Goal: Information Seeking & Learning: Get advice/opinions

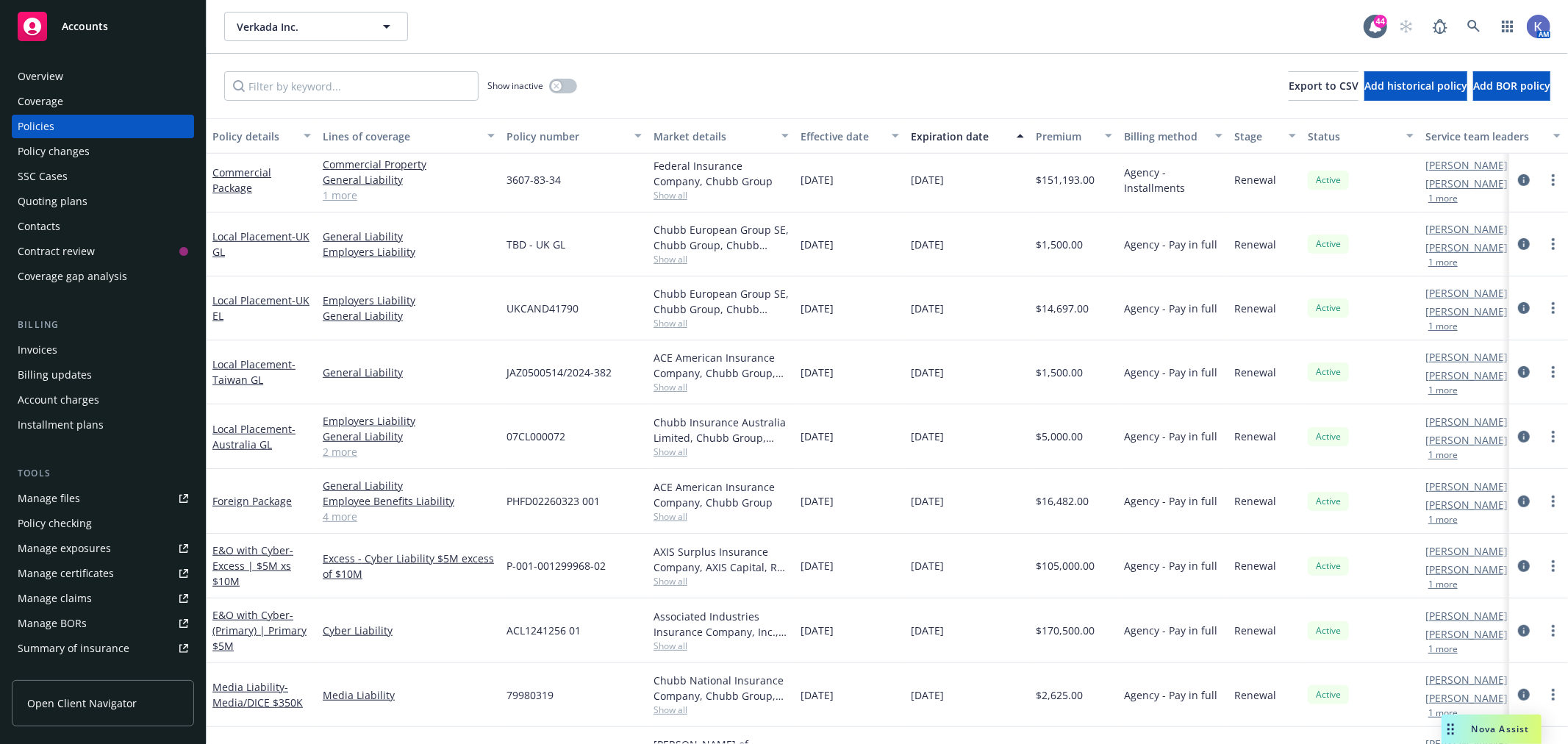
scroll to position [817, 0]
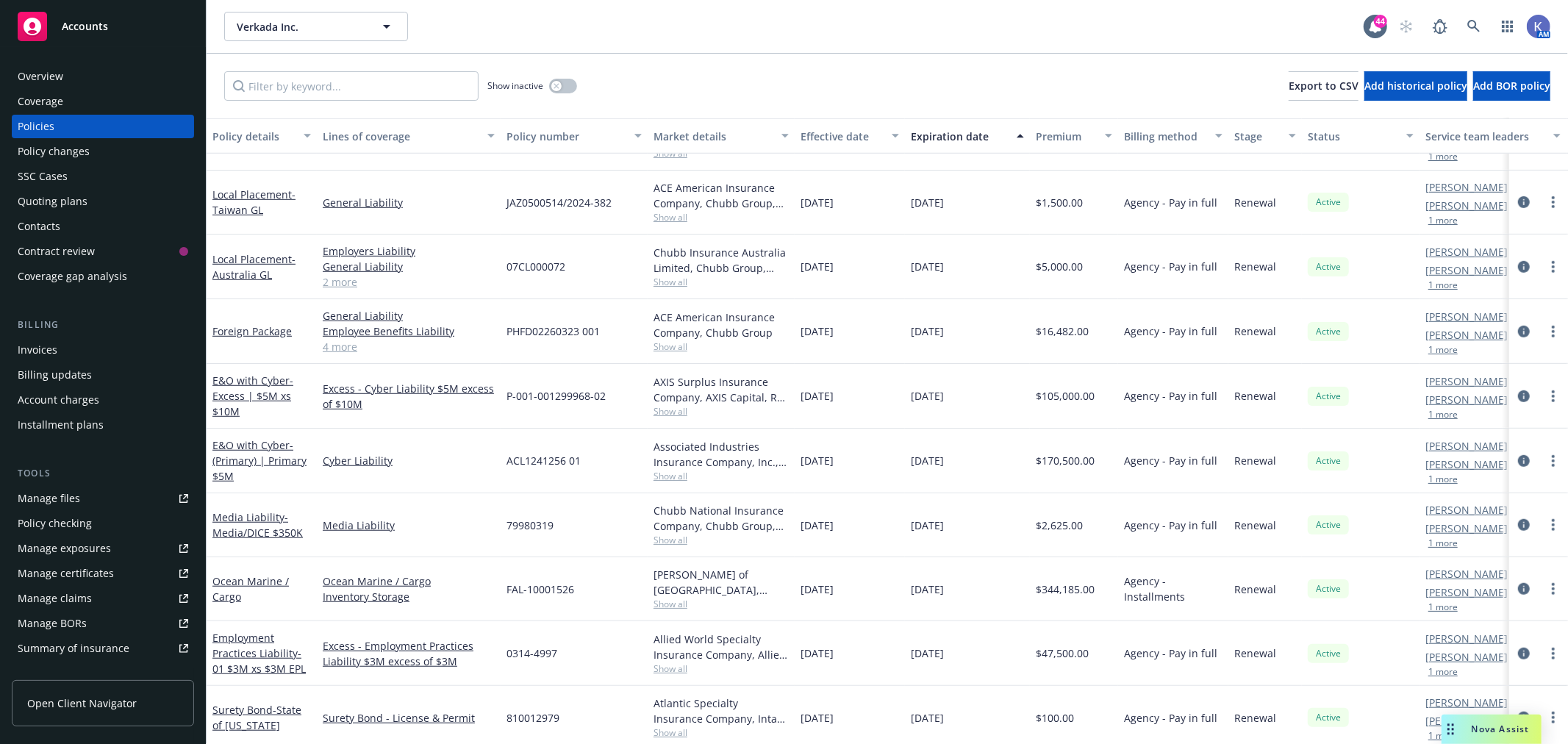
click at [1442, 481] on button "1 more" at bounding box center [1442, 479] width 29 height 9
click at [1476, 22] on icon at bounding box center [1473, 27] width 13 height 13
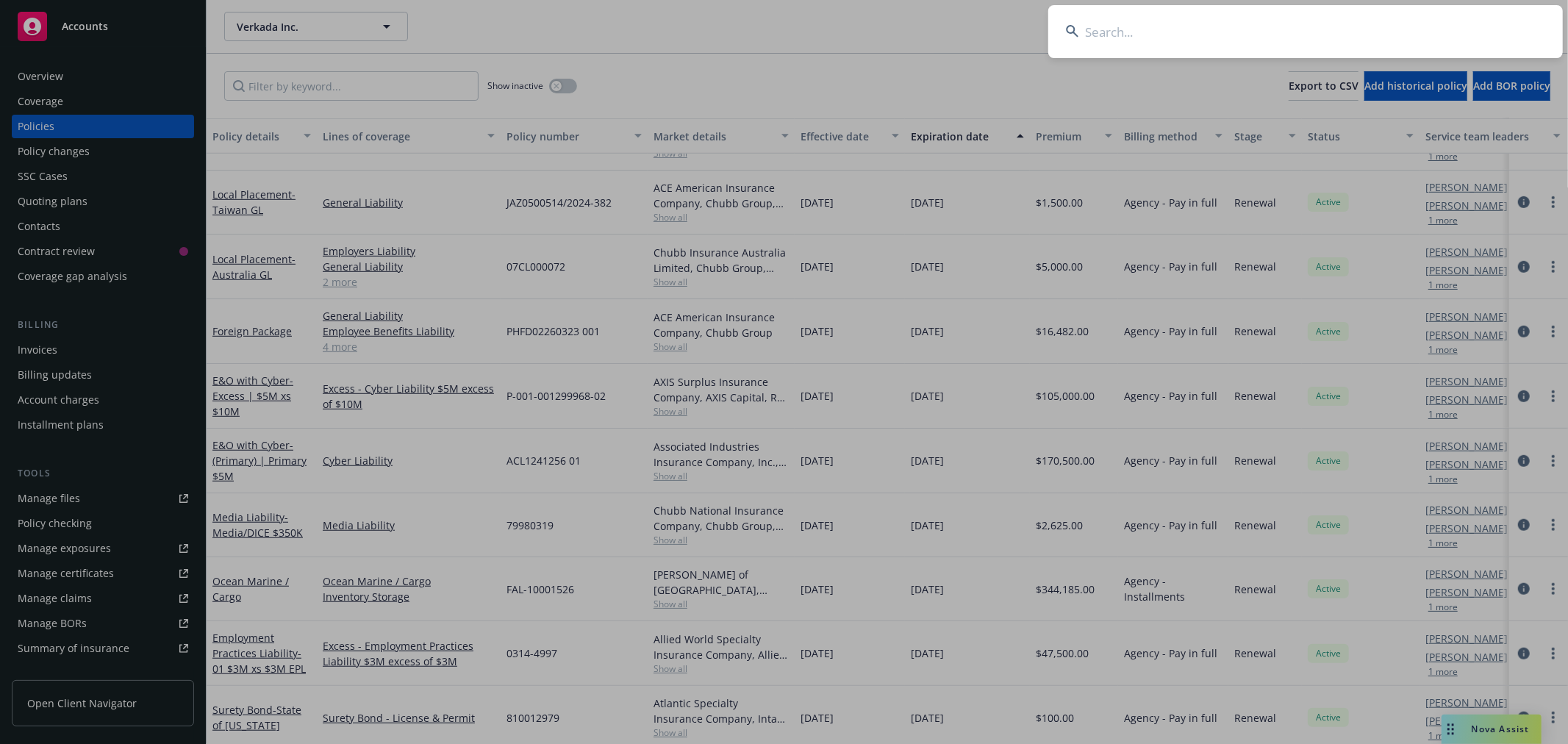
click at [1201, 33] on input at bounding box center [1305, 32] width 514 height 53
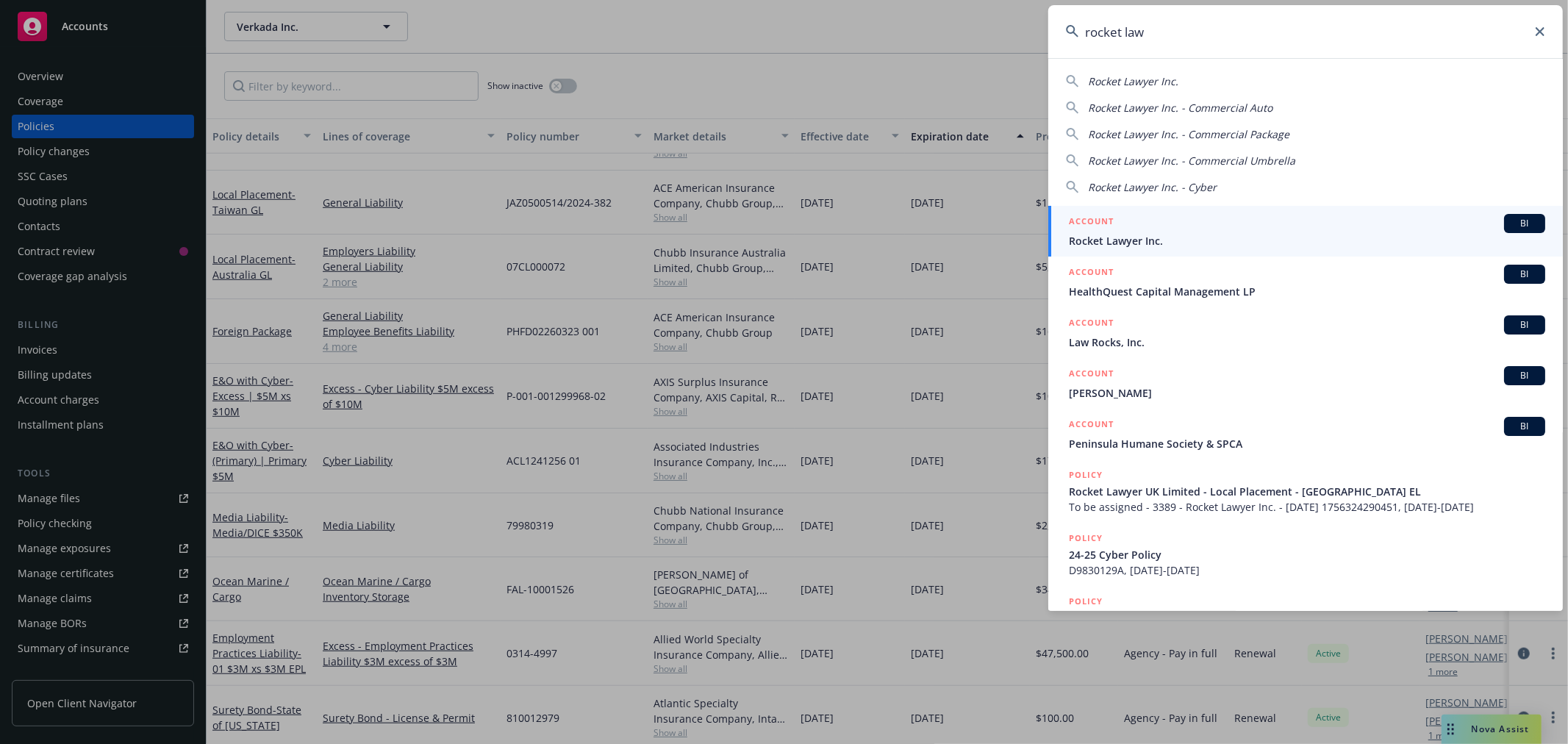
type input "rocket law"
click at [1107, 233] on span "Rocket Lawyer Inc." at bounding box center [1307, 241] width 476 height 16
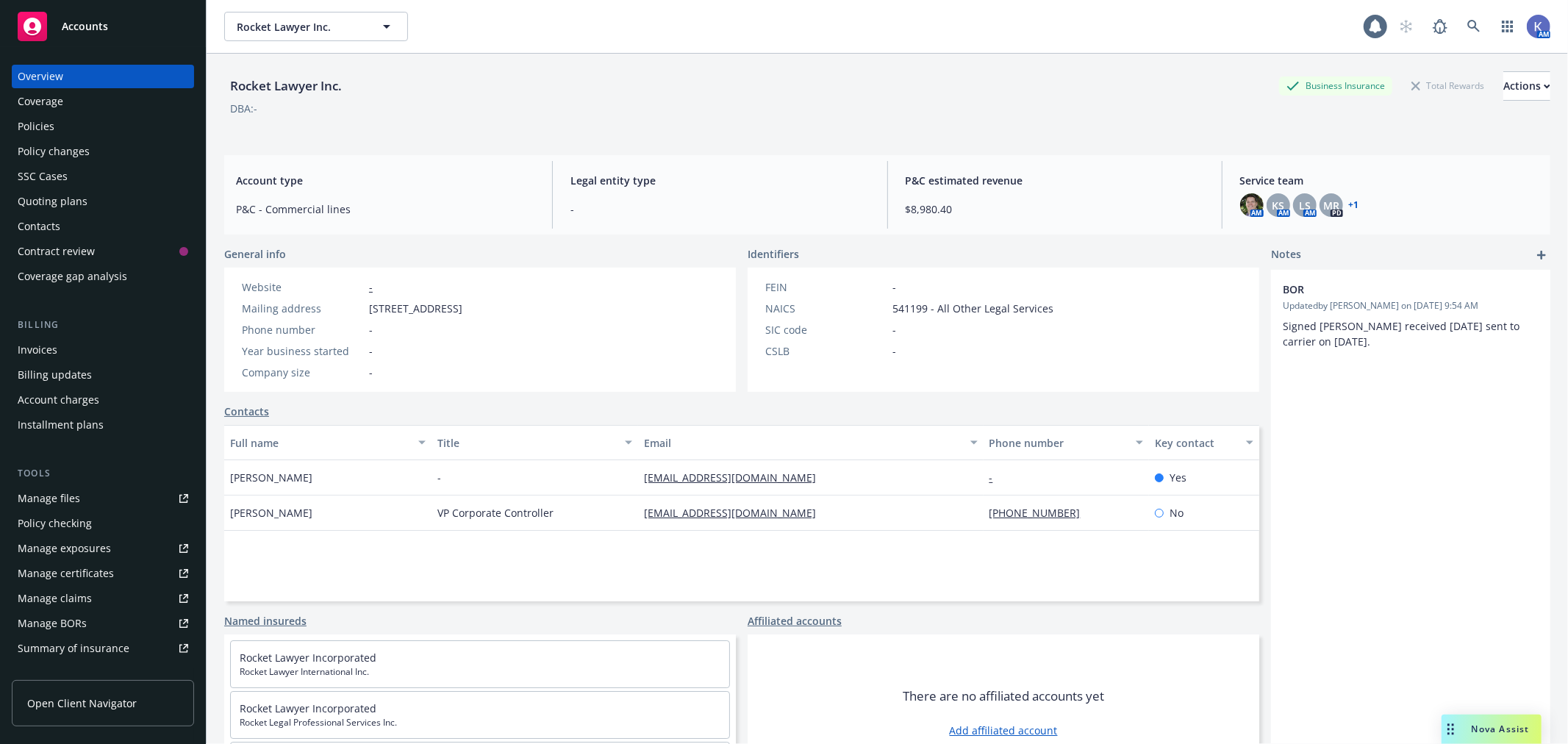
click at [88, 127] on div "Policies" at bounding box center [103, 126] width 171 height 23
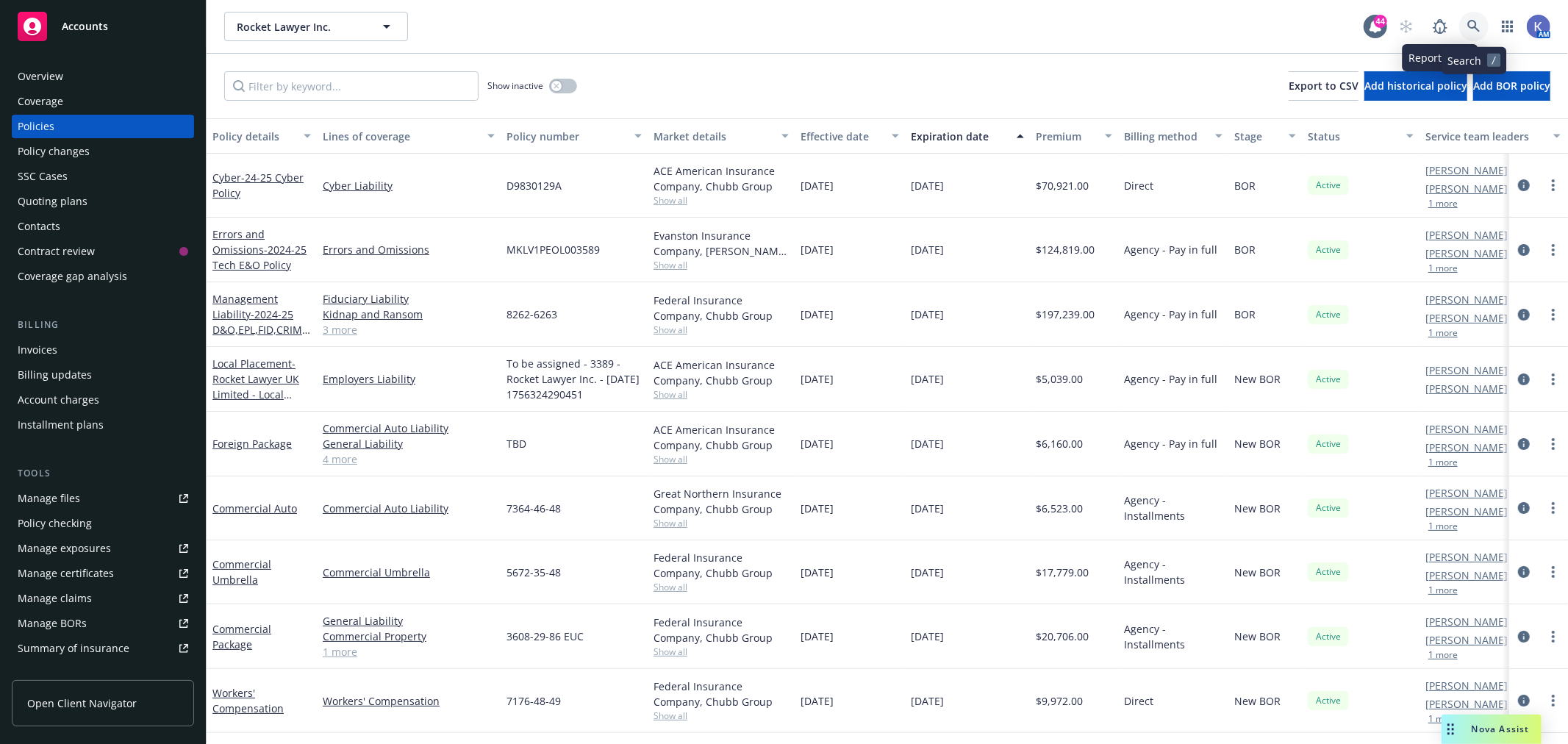
click at [1471, 21] on icon at bounding box center [1473, 26] width 12 height 12
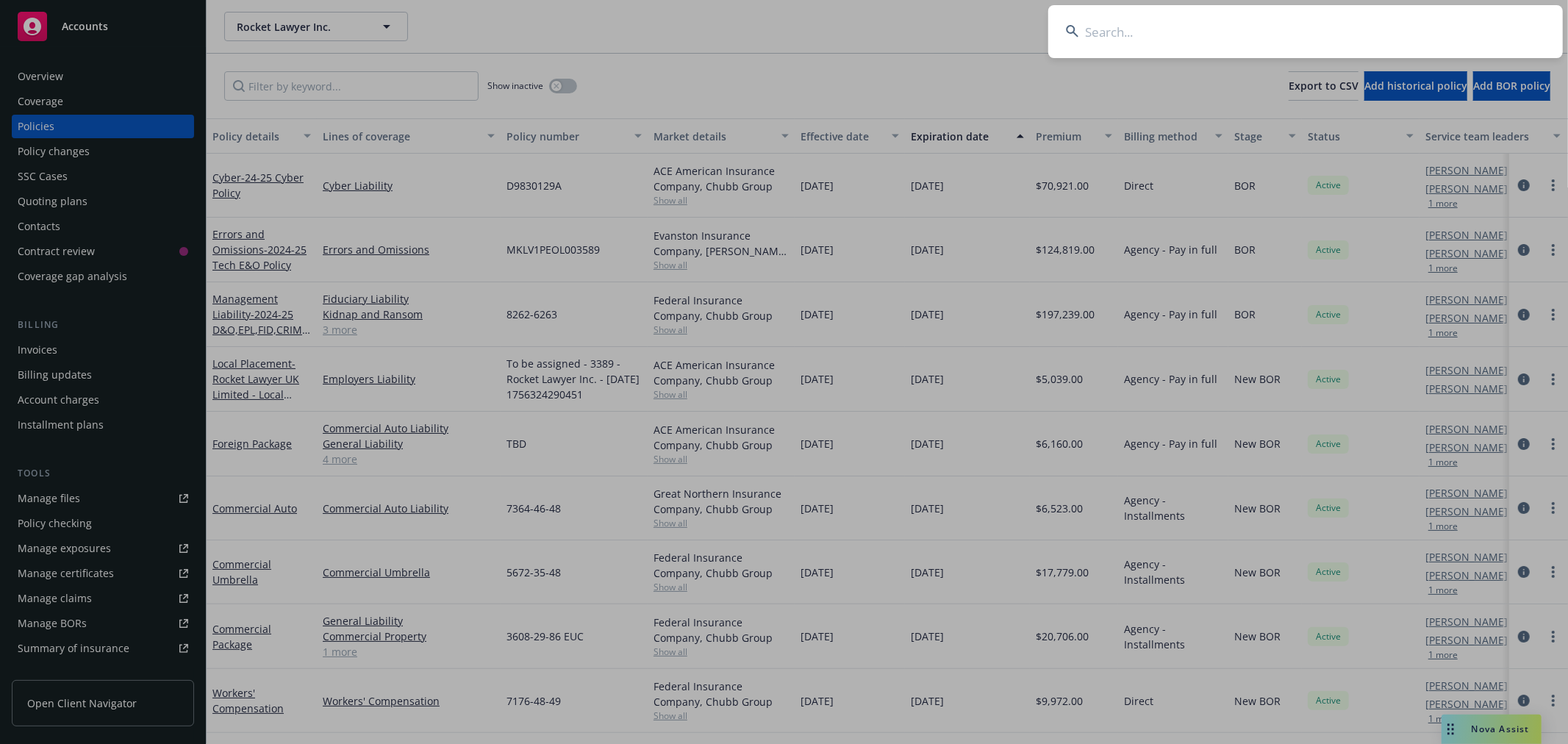
click at [1365, 32] on input at bounding box center [1305, 32] width 514 height 53
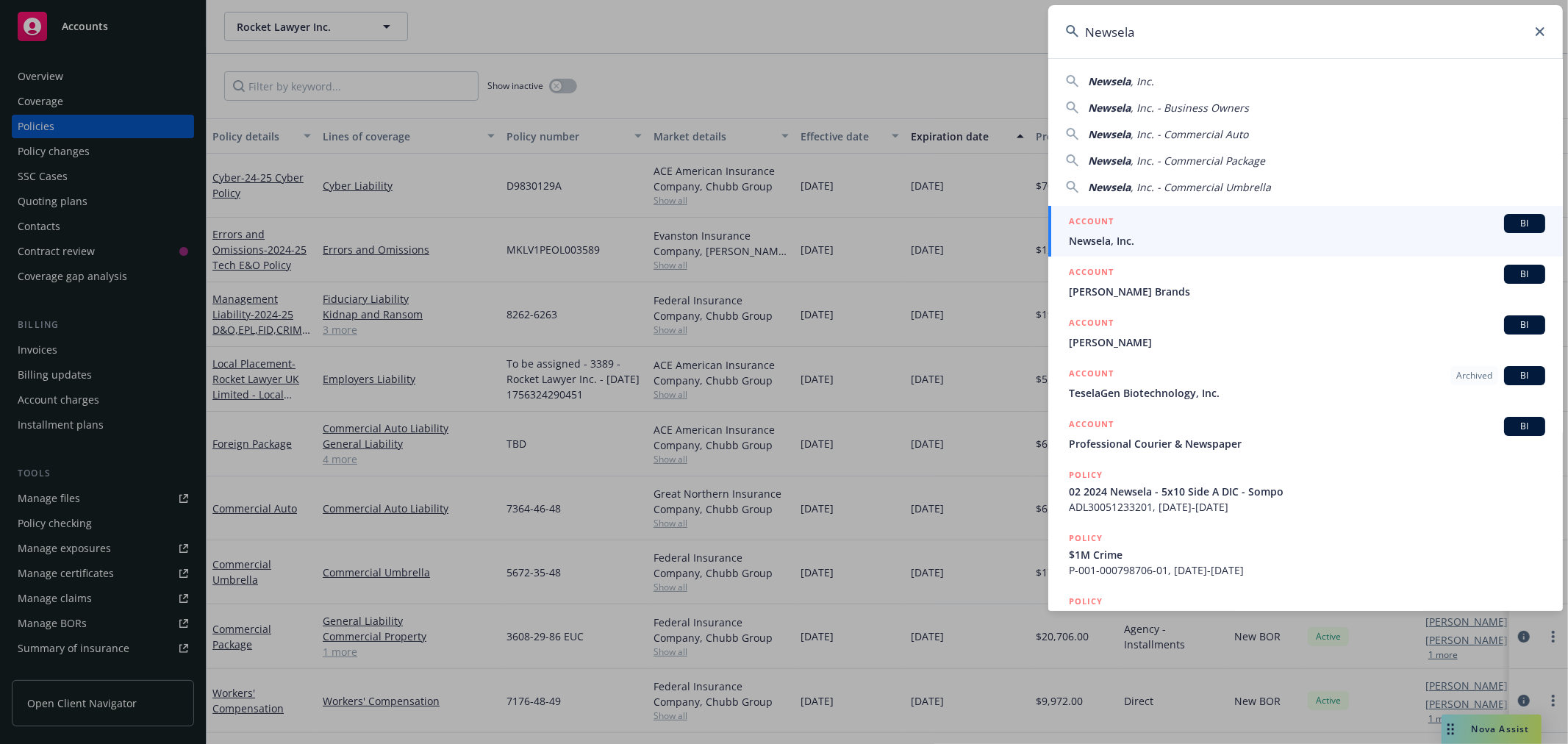
type input "Newsela"
click at [1064, 241] on link "ACCOUNT BI Newsela, Inc." at bounding box center [1305, 231] width 514 height 51
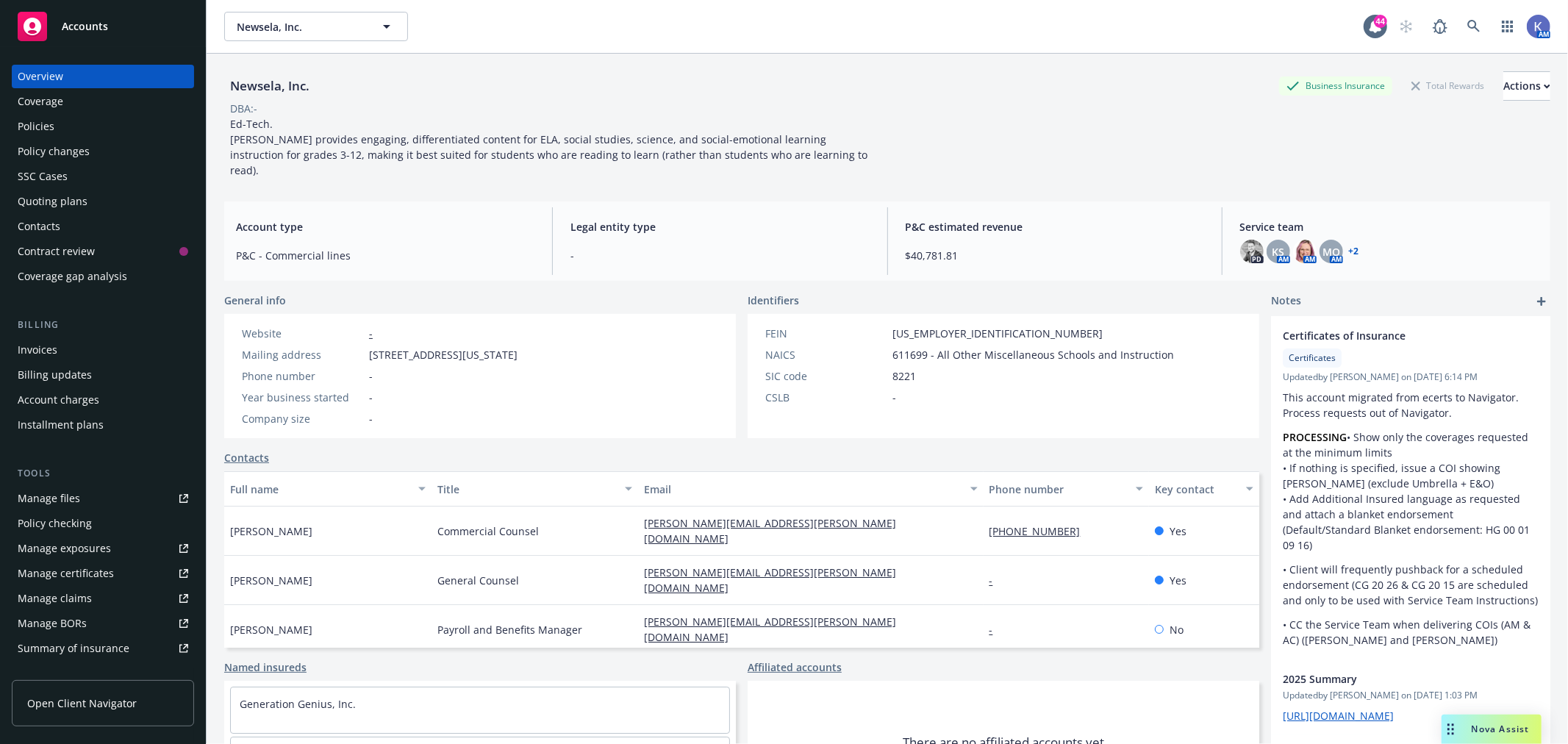
click at [63, 126] on div "Policies" at bounding box center [103, 126] width 171 height 23
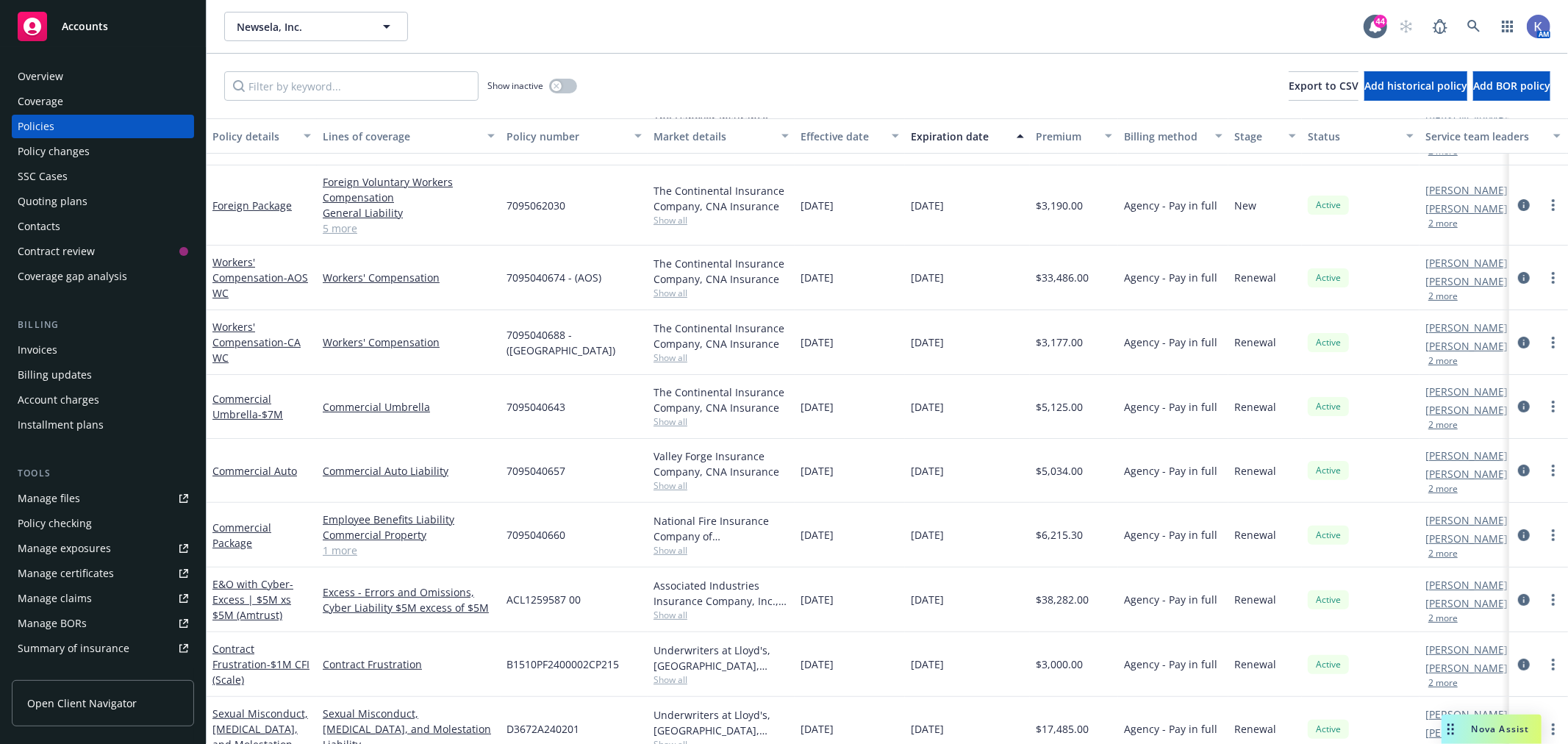
scroll to position [260, 0]
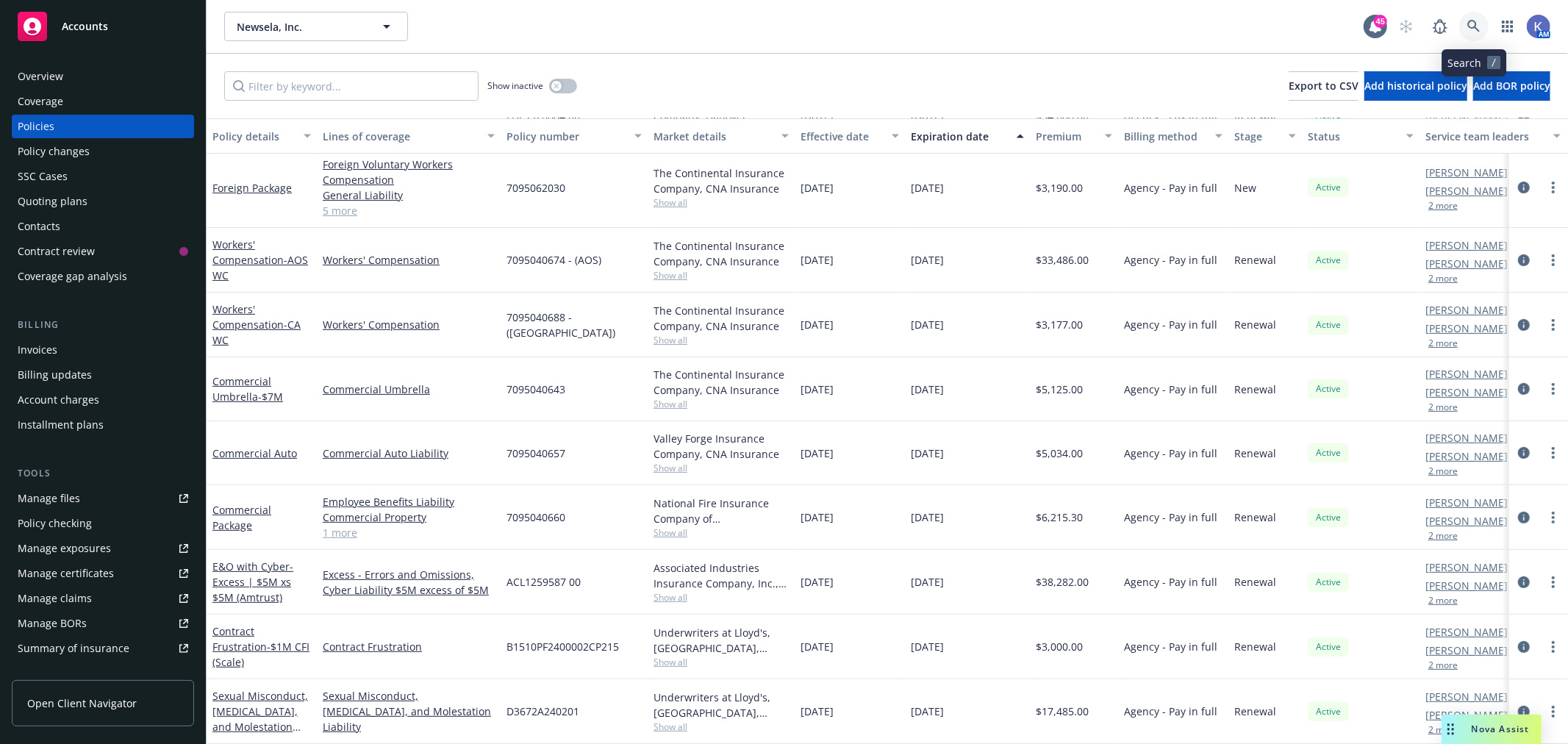
click at [1465, 24] on link at bounding box center [1473, 26] width 29 height 29
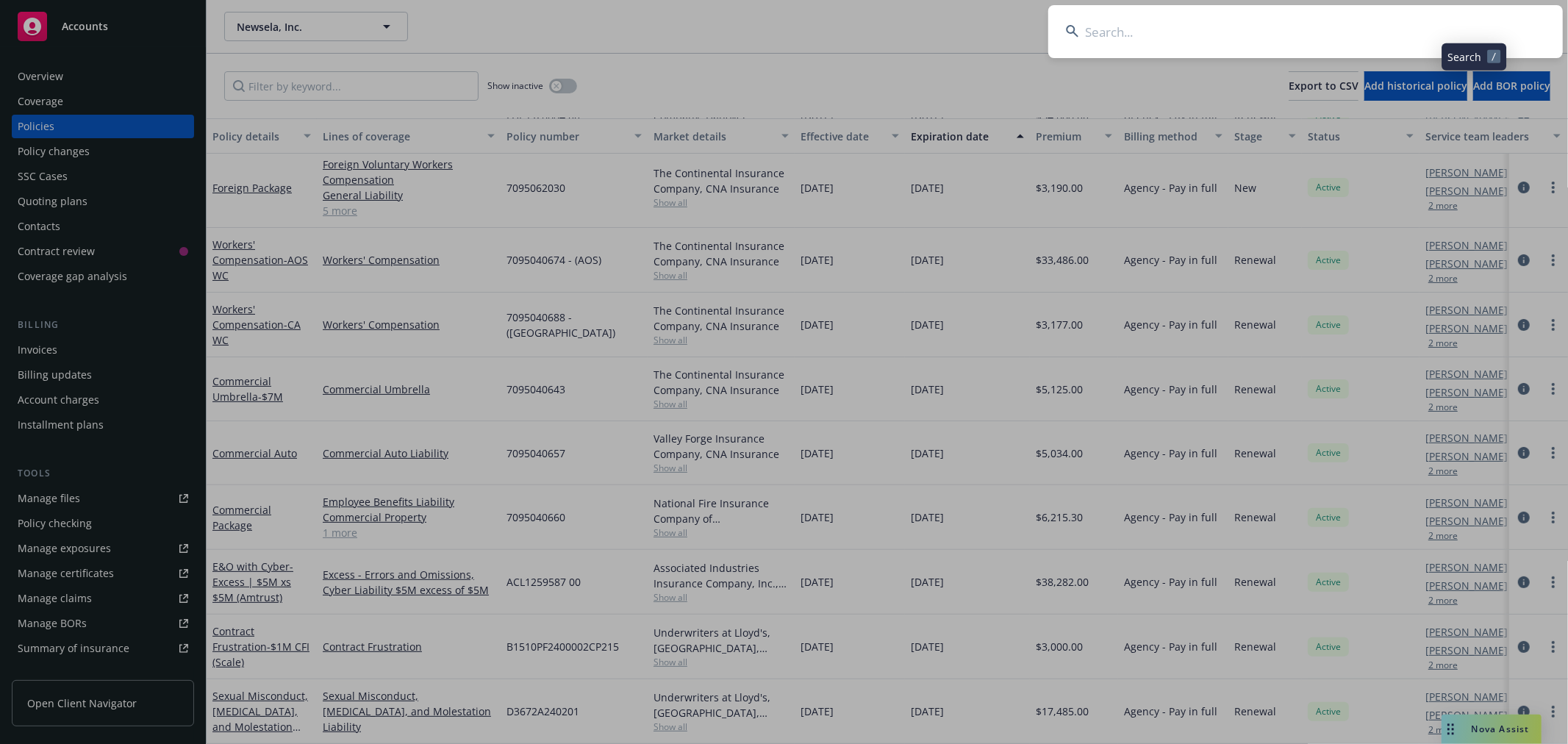
click at [1464, 25] on input at bounding box center [1305, 32] width 514 height 53
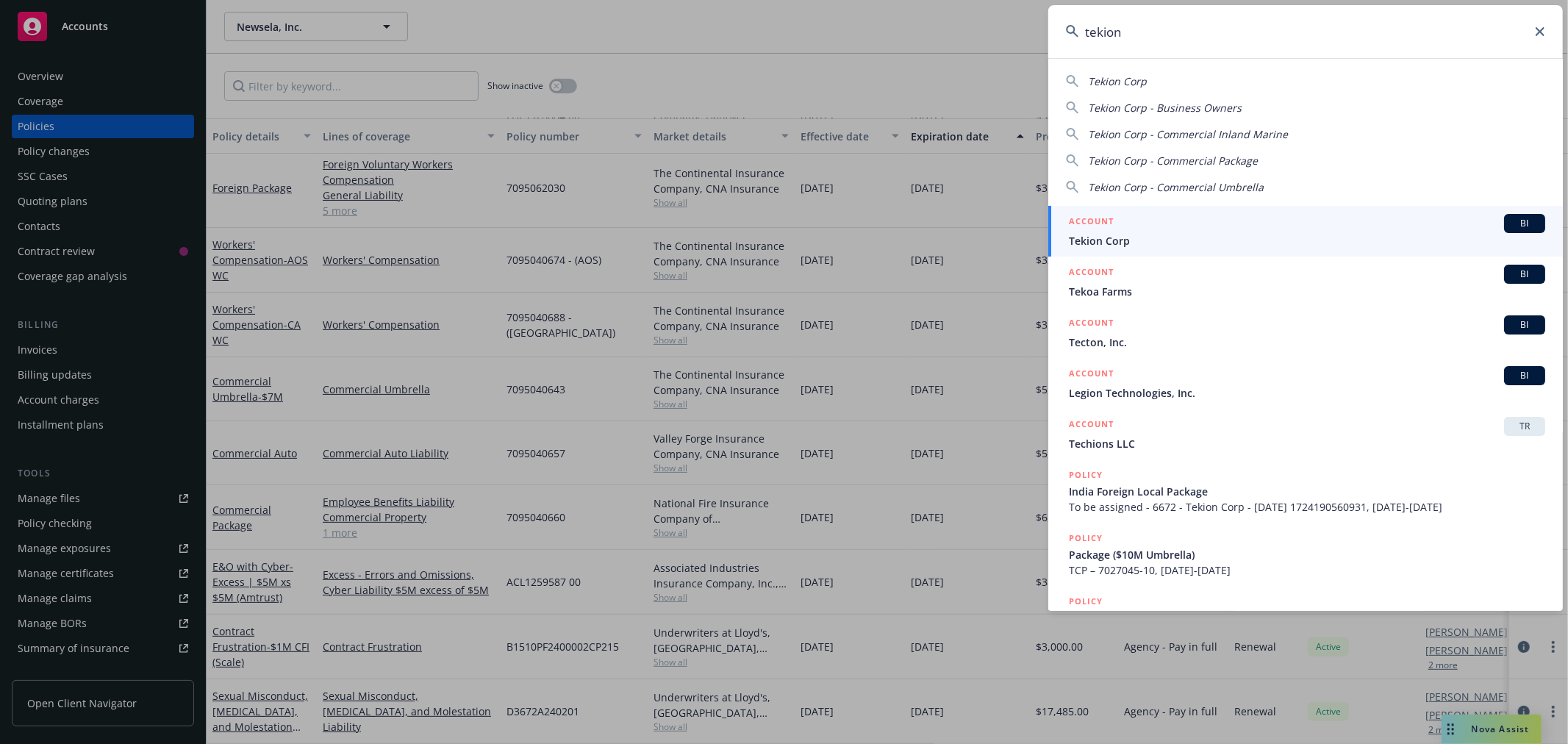
type input "tekion"
click at [1100, 243] on span "Tekion Corp" at bounding box center [1307, 241] width 476 height 16
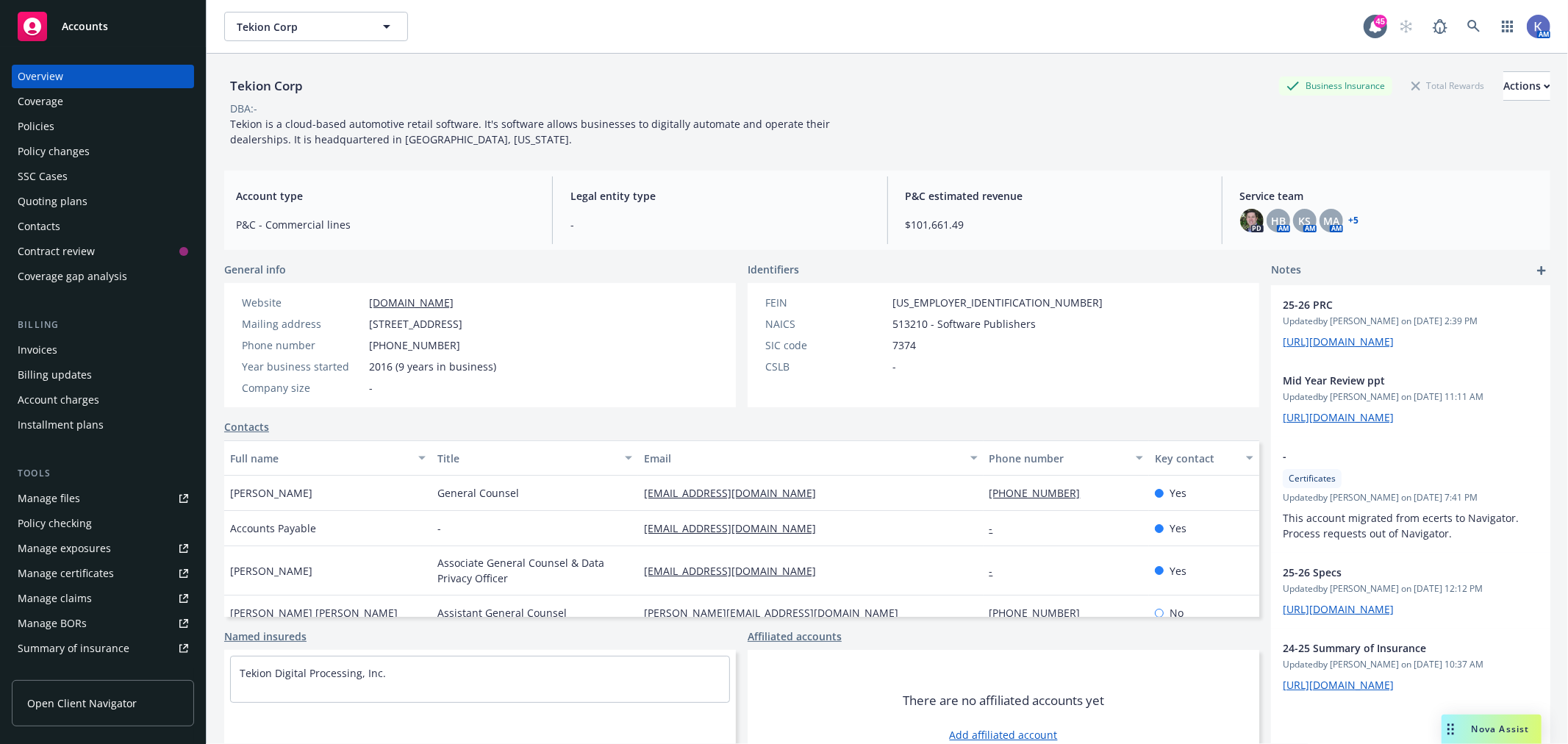
click at [105, 128] on div "Policies" at bounding box center [103, 126] width 171 height 23
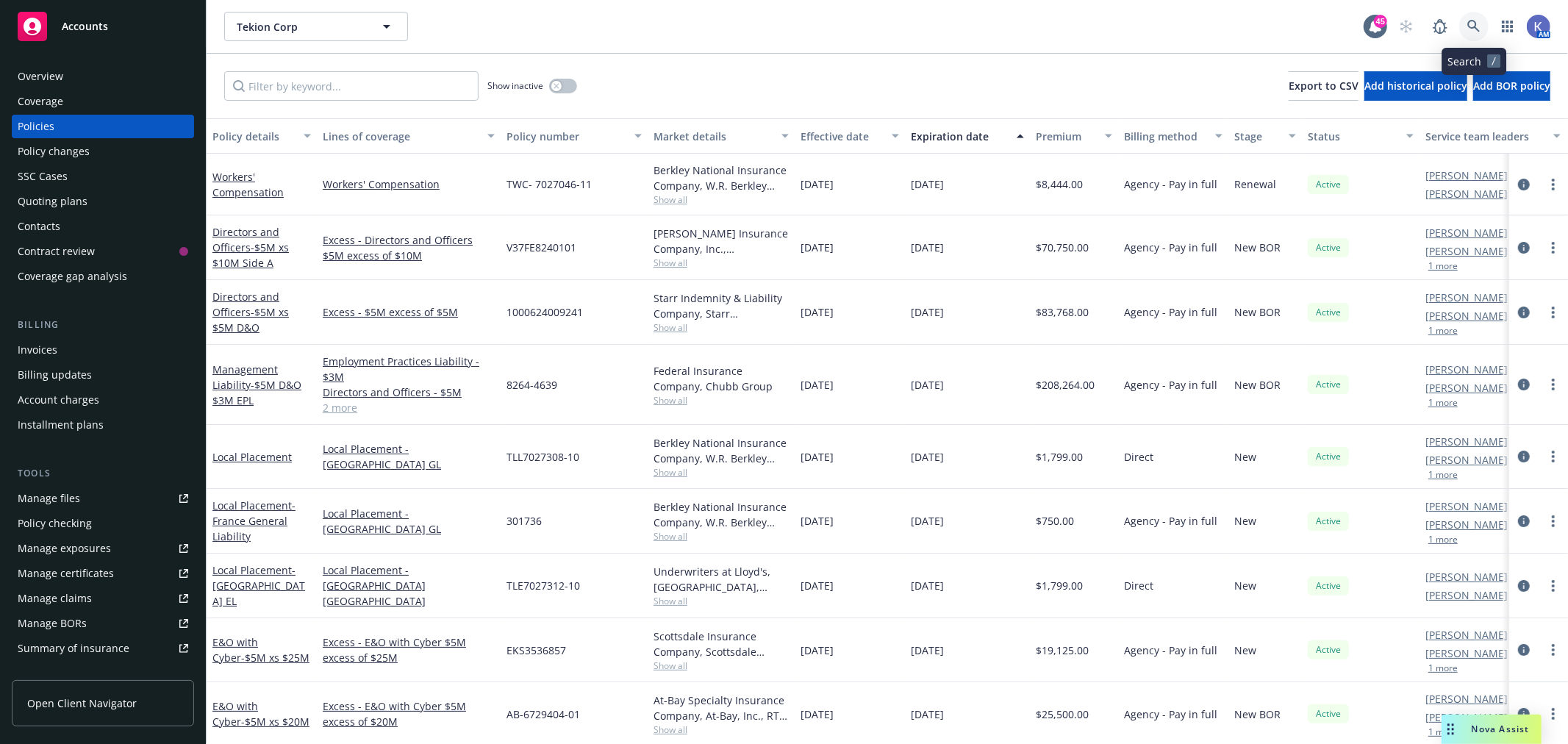
click at [1478, 27] on icon at bounding box center [1473, 27] width 13 height 13
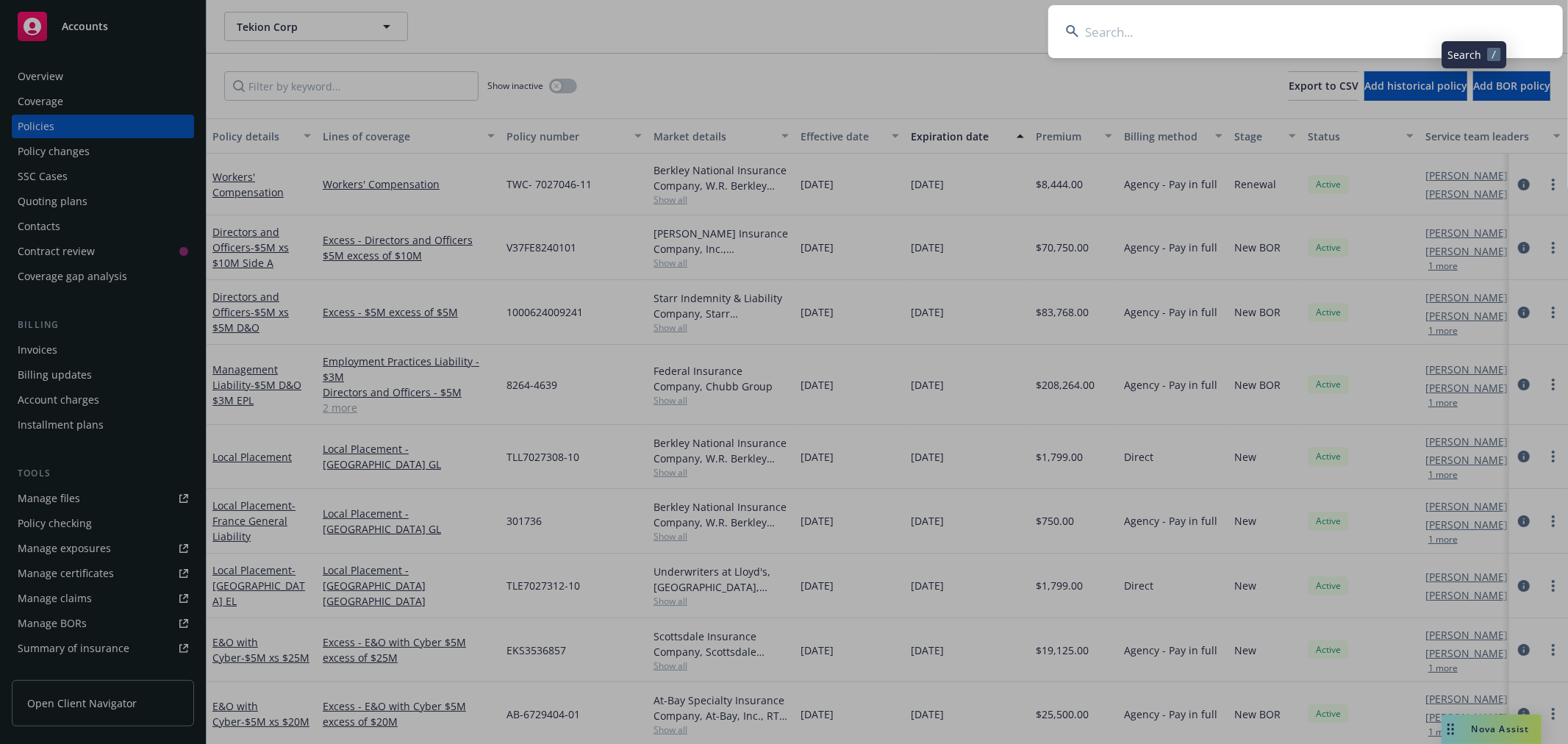
click at [1355, 27] on input at bounding box center [1305, 32] width 514 height 53
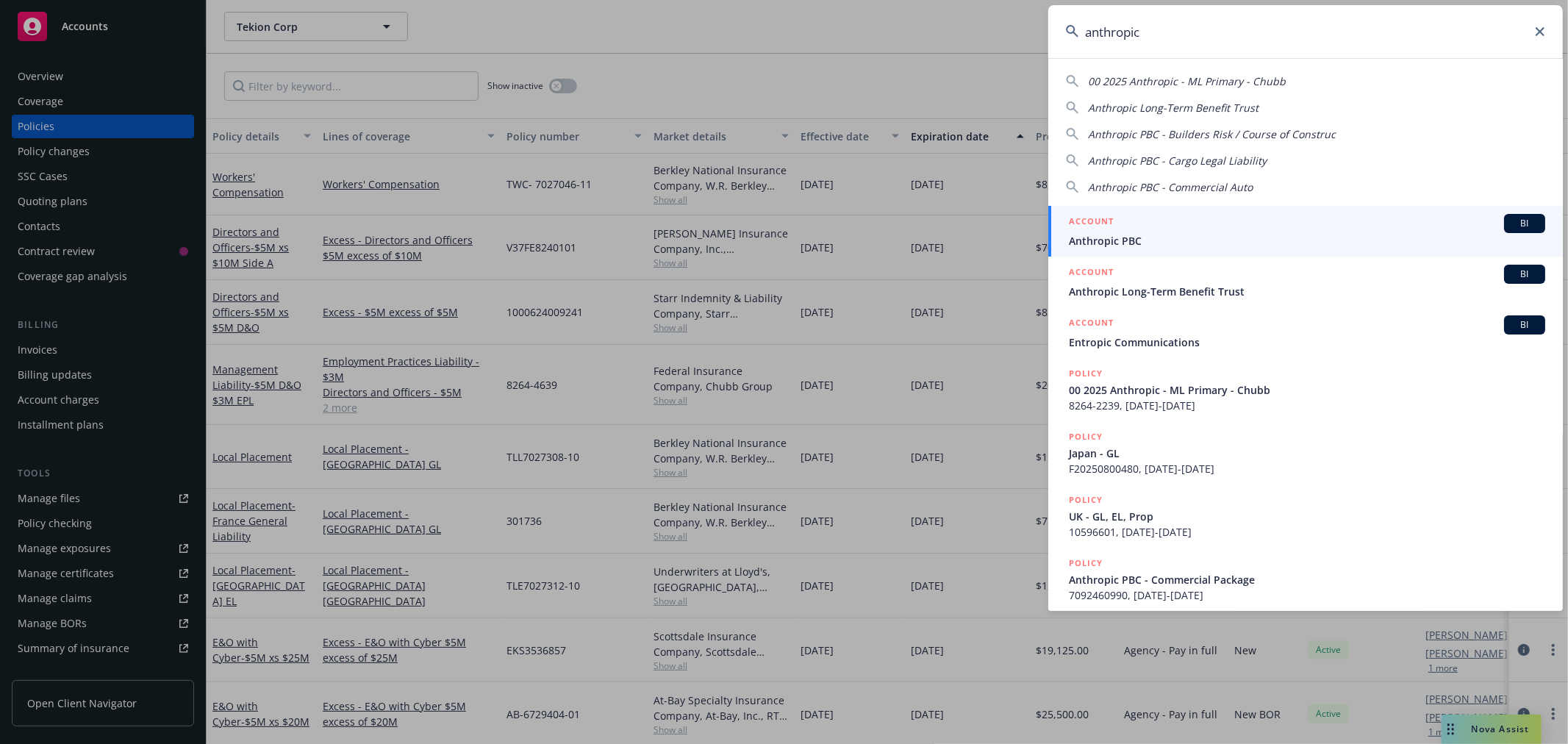
type input "anthropic"
click at [1119, 246] on span "Anthropic PBC" at bounding box center [1307, 241] width 476 height 16
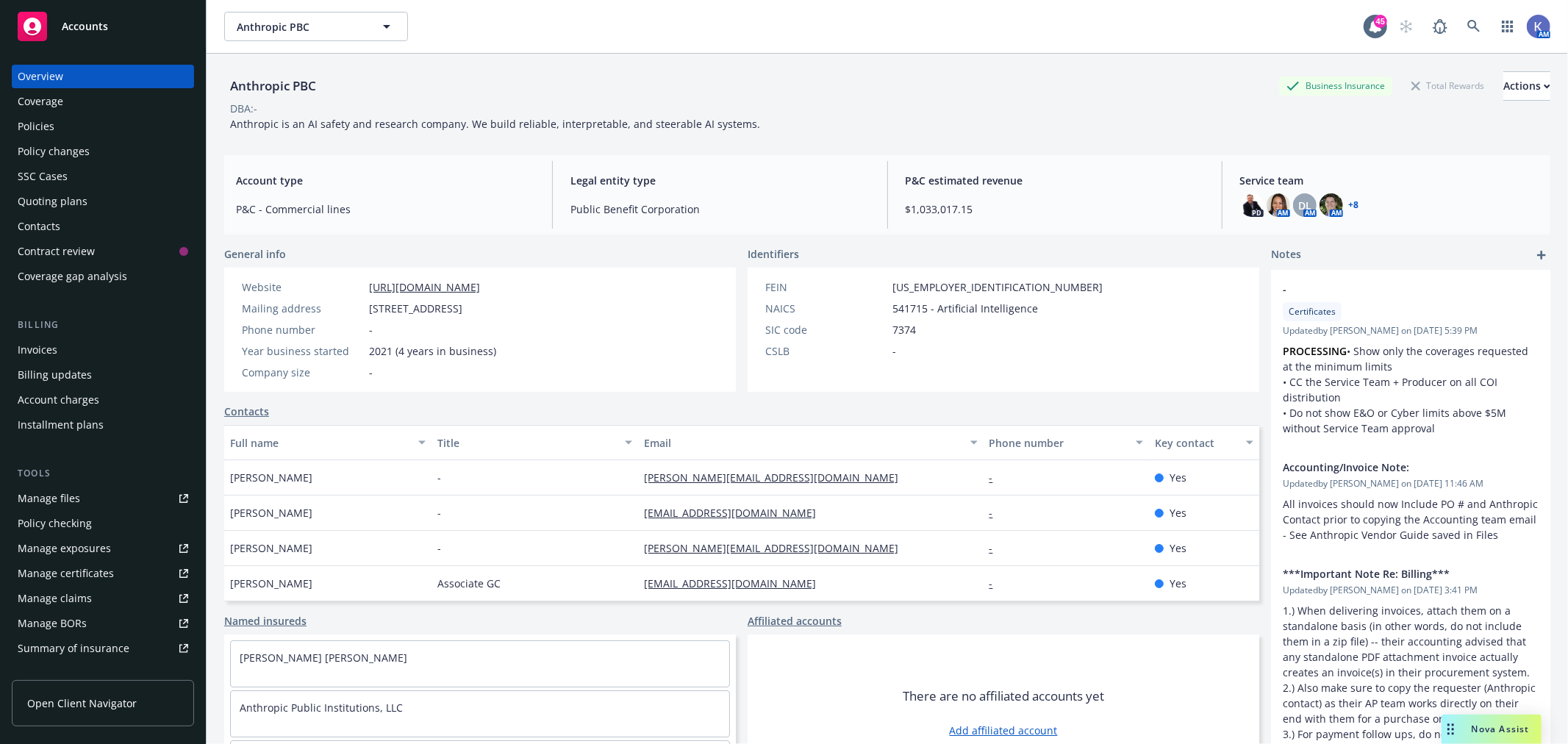
click at [76, 126] on div "Policies" at bounding box center [103, 126] width 171 height 23
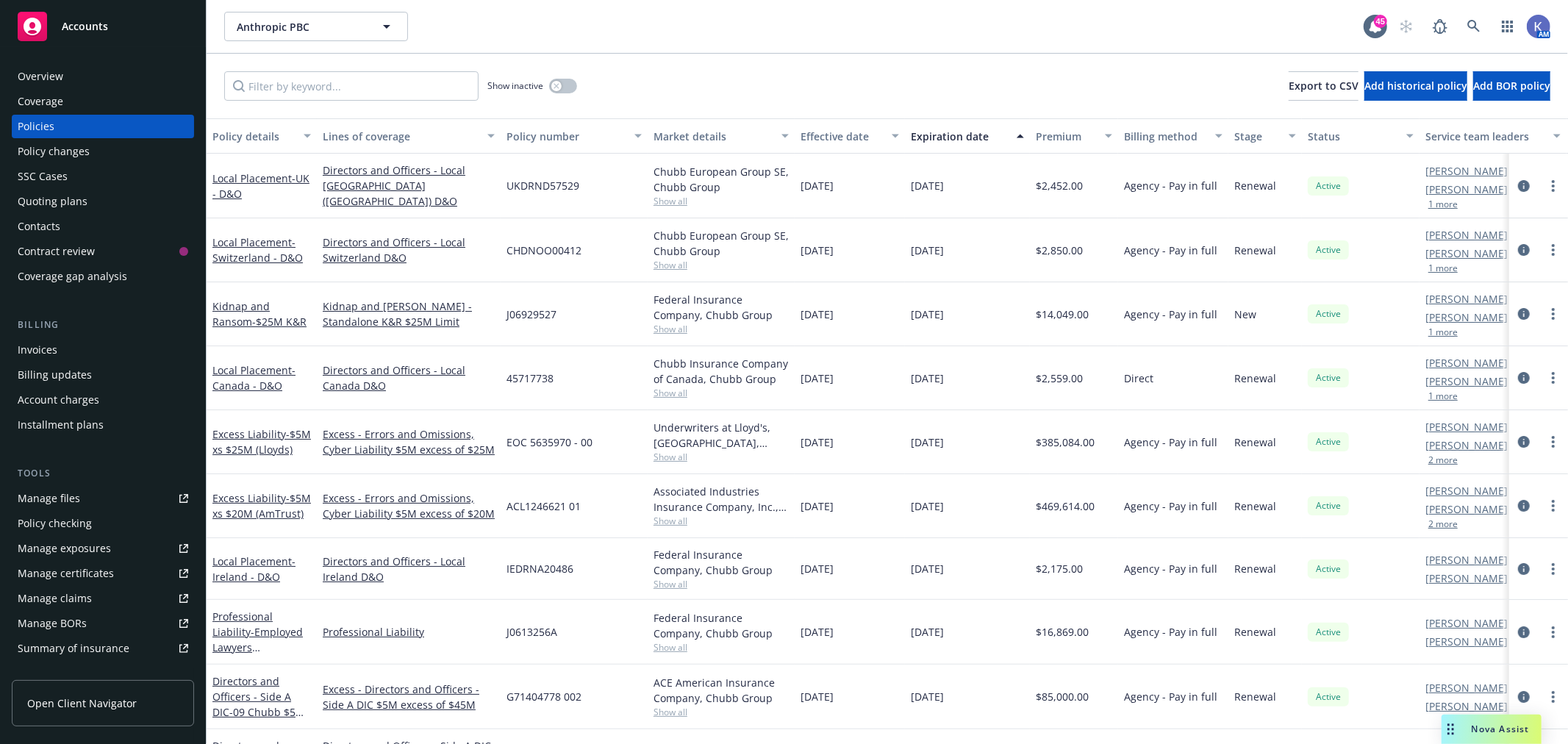
click at [1493, 729] on span "Nova Assist" at bounding box center [1500, 728] width 58 height 12
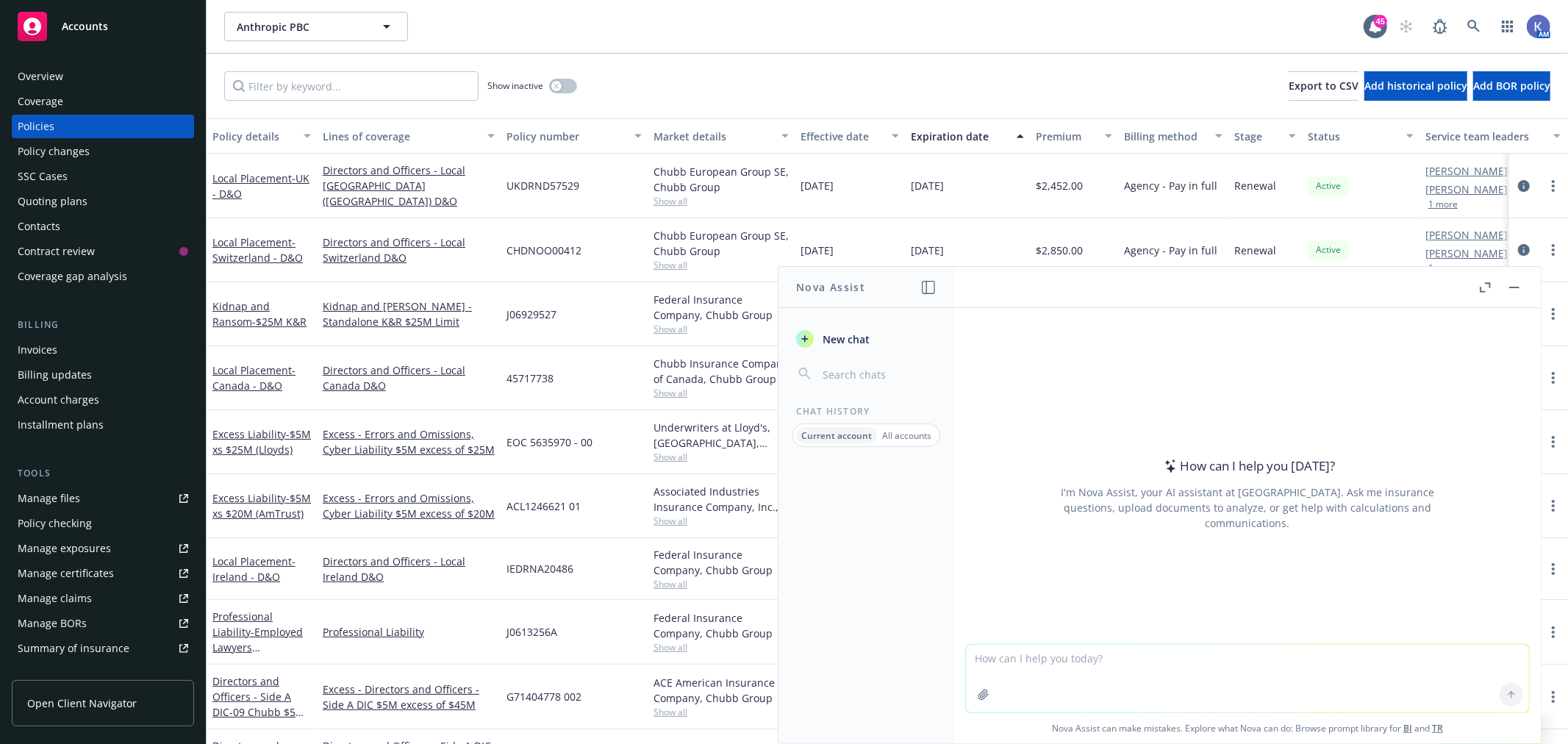
click at [1078, 663] on textarea at bounding box center [1247, 678] width 563 height 68
click at [1061, 667] on textarea at bounding box center [1247, 678] width 563 height 68
paste textarea "what is covered under our insurance for the [GEOGRAPHIC_DATA], [GEOGRAPHIC_DATA…"
click at [1088, 656] on textarea "what is covered under our insurance for the [GEOGRAPHIC_DATA], [GEOGRAPHIC_DATA…" at bounding box center [1247, 678] width 563 height 69
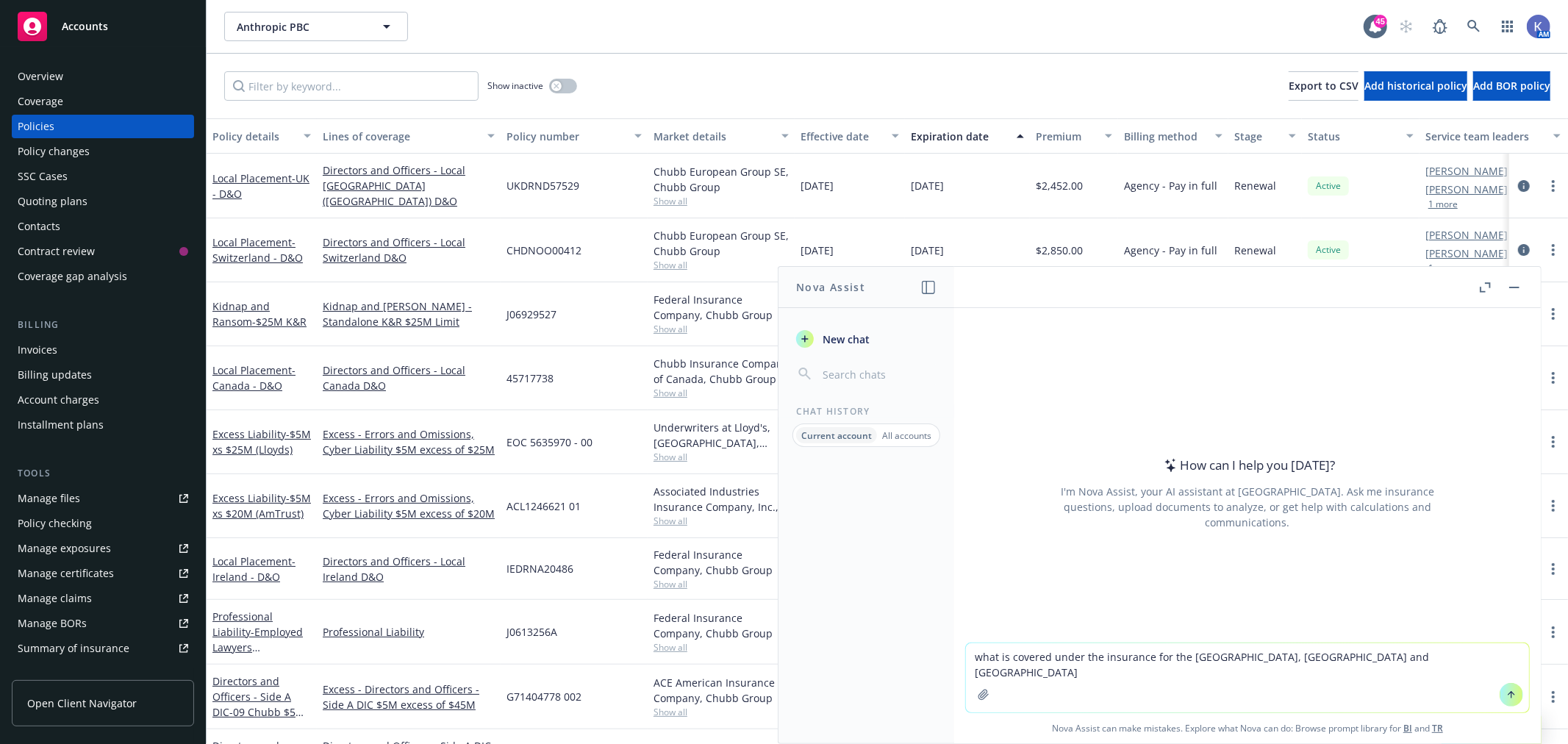
paste textarea "our Directors and Officers"
click at [1459, 662] on textarea "what is covered under the our Directors and Officers insurance for the [GEOGRAP…" at bounding box center [1247, 678] width 563 height 69
type textarea "what is covered under the our Directors and Officers insurance for the [GEOGRAP…"
click at [1506, 697] on icon at bounding box center [1511, 694] width 10 height 10
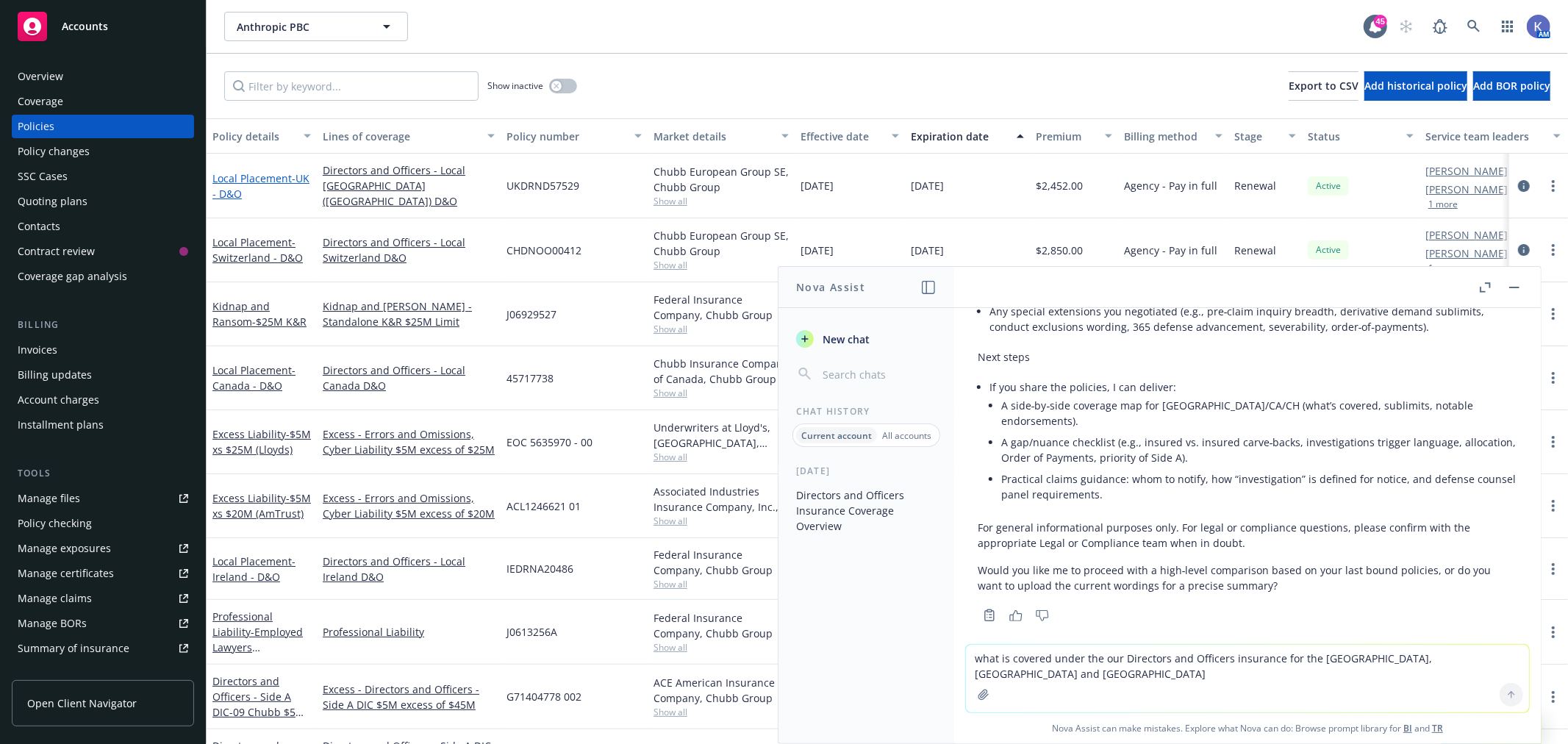
click at [244, 193] on span "- UK - D&O" at bounding box center [260, 186] width 97 height 29
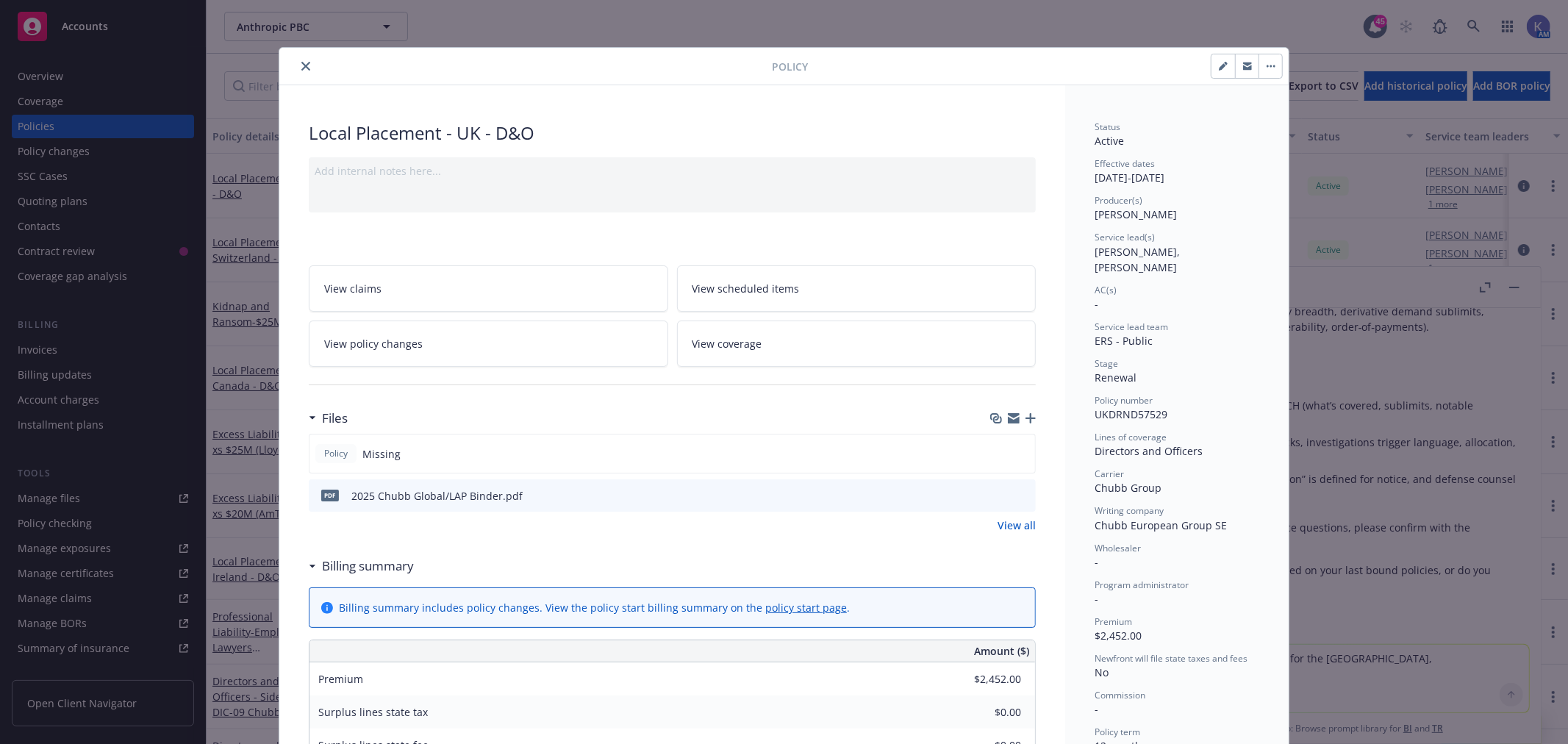
click at [301, 65] on icon "close" at bounding box center [305, 66] width 9 height 9
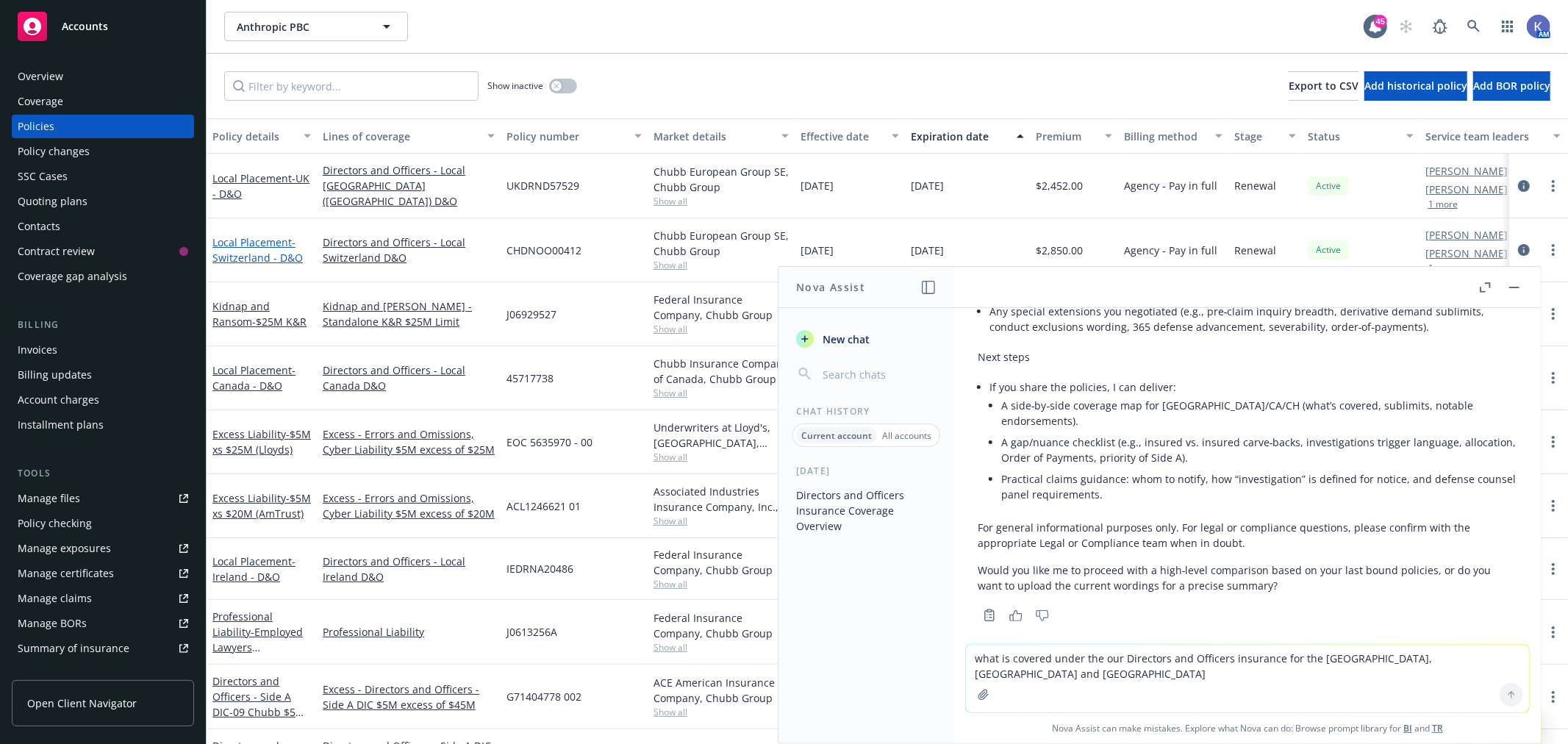
click at [265, 260] on span "- [GEOGRAPHIC_DATA] - D&O" at bounding box center [257, 250] width 90 height 29
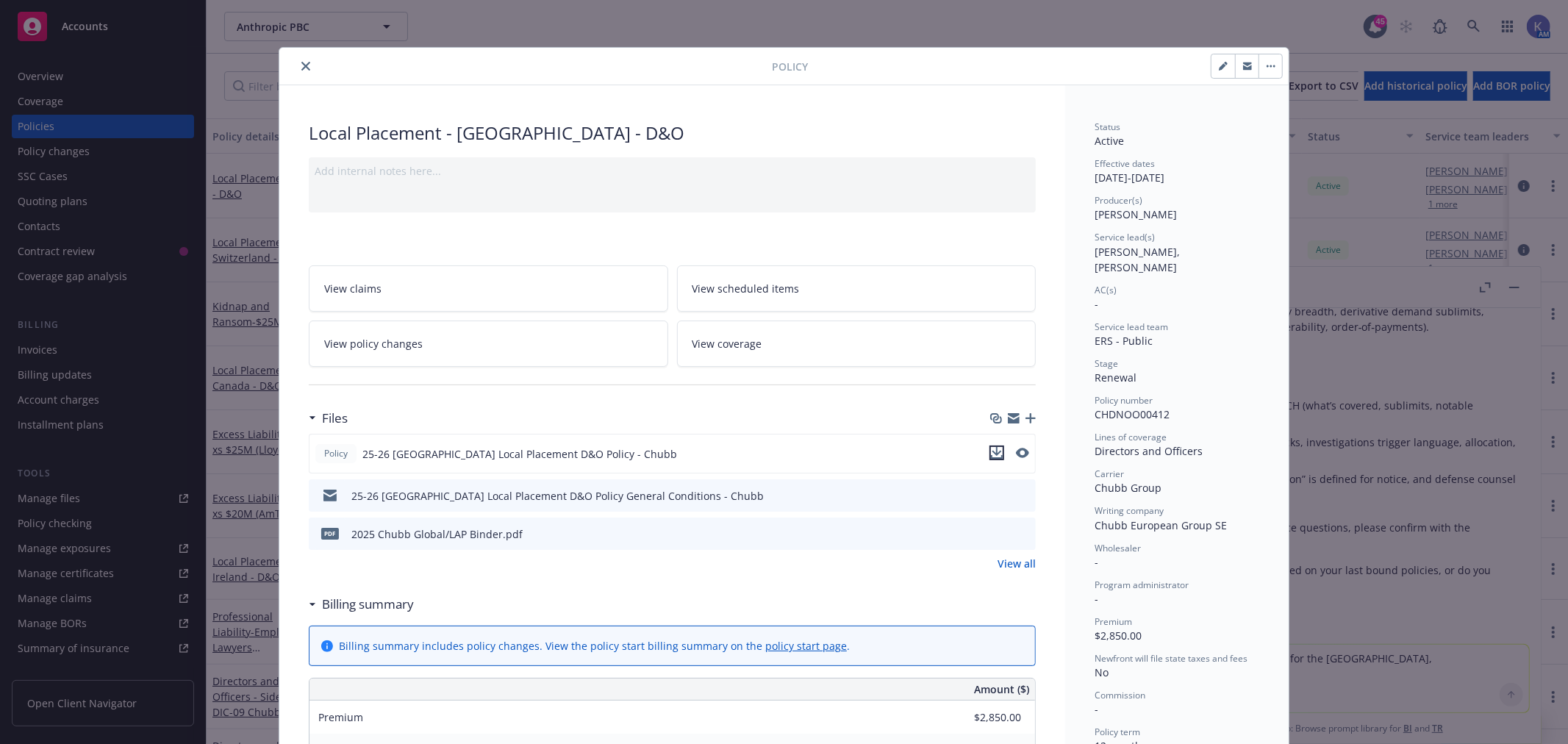
click at [991, 455] on icon "download file" at bounding box center [997, 453] width 12 height 12
click at [301, 65] on icon "close" at bounding box center [305, 66] width 9 height 9
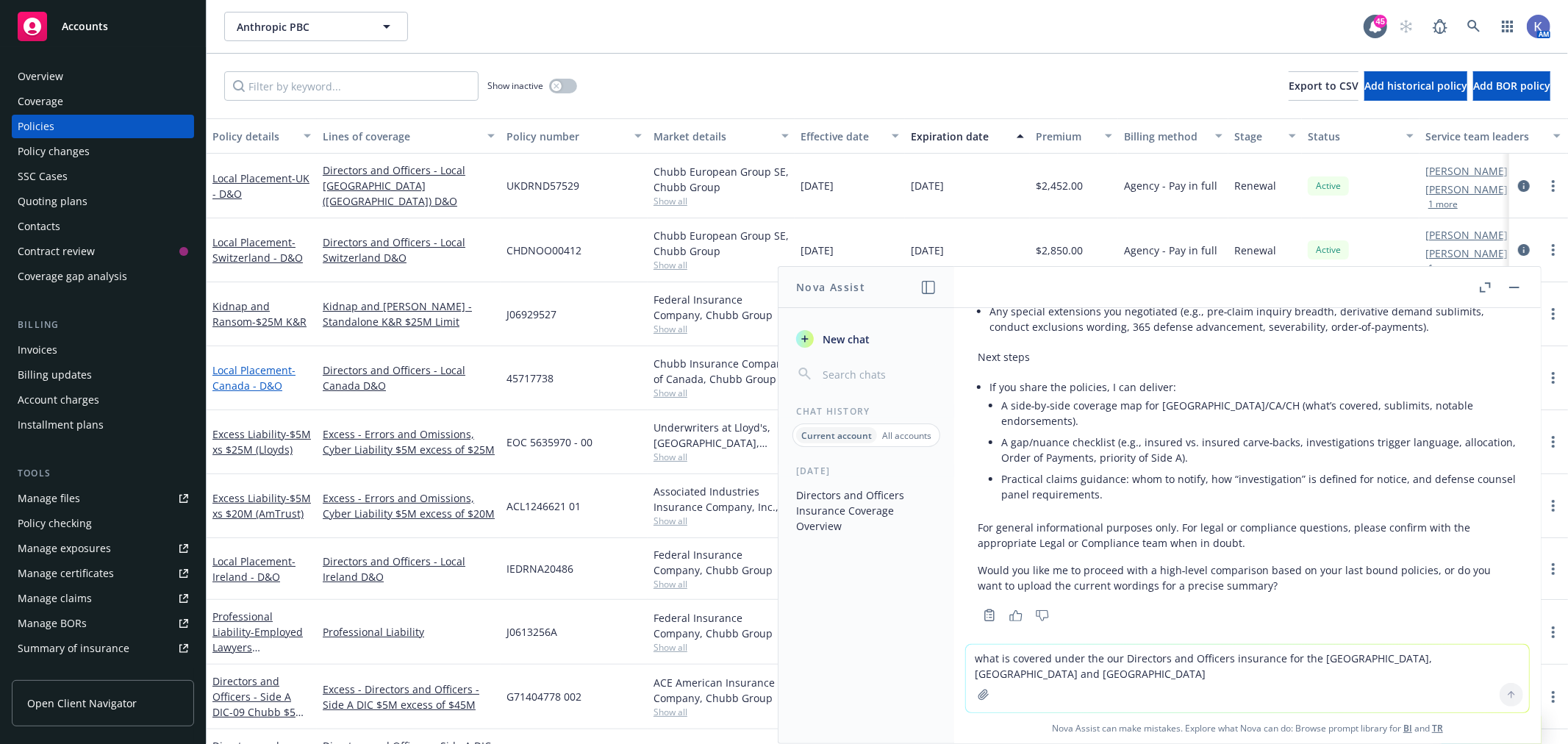
click at [250, 385] on span "- Canada - D&O" at bounding box center [254, 377] width 83 height 29
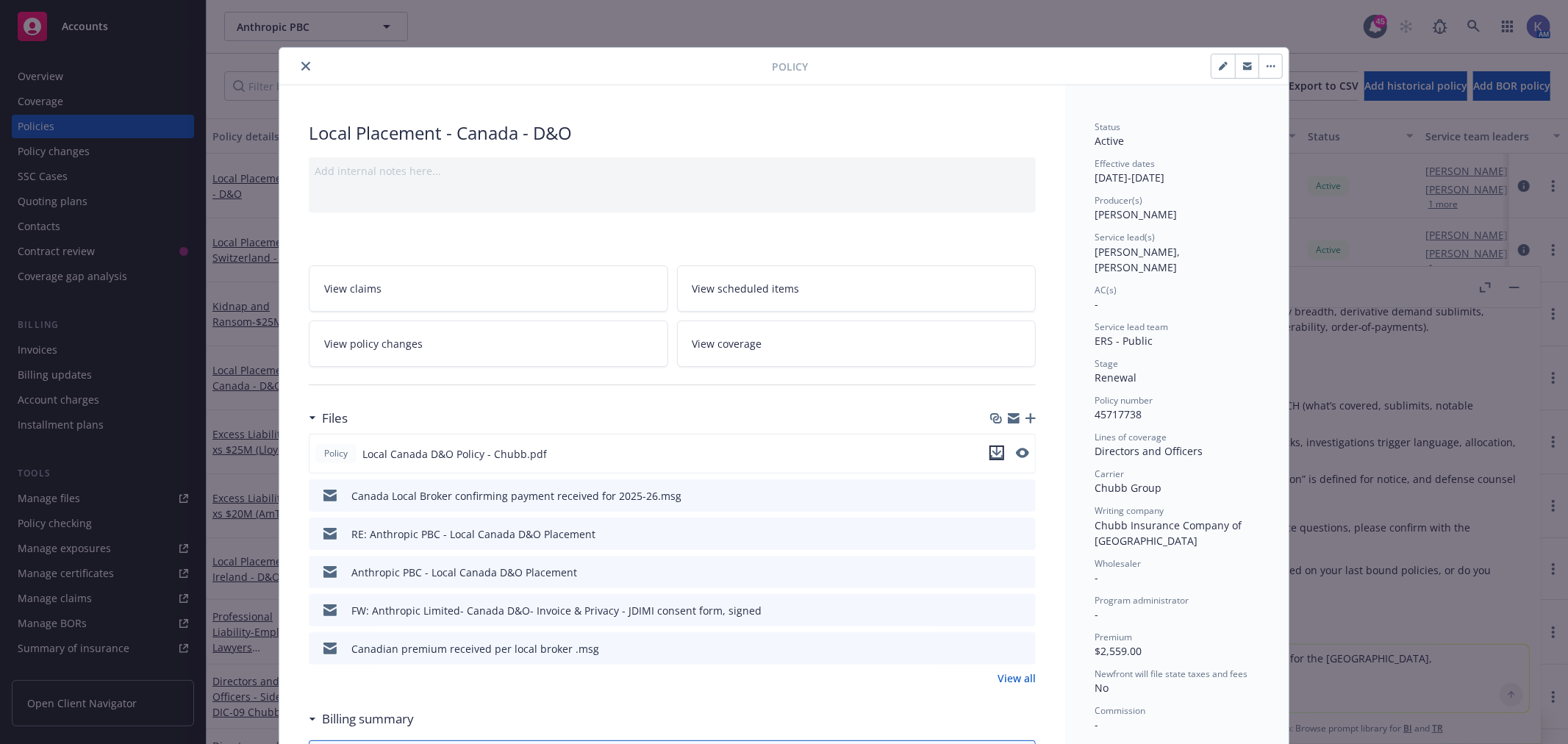
click at [991, 450] on icon "download file" at bounding box center [997, 453] width 12 height 12
click at [301, 65] on icon "close" at bounding box center [305, 66] width 9 height 9
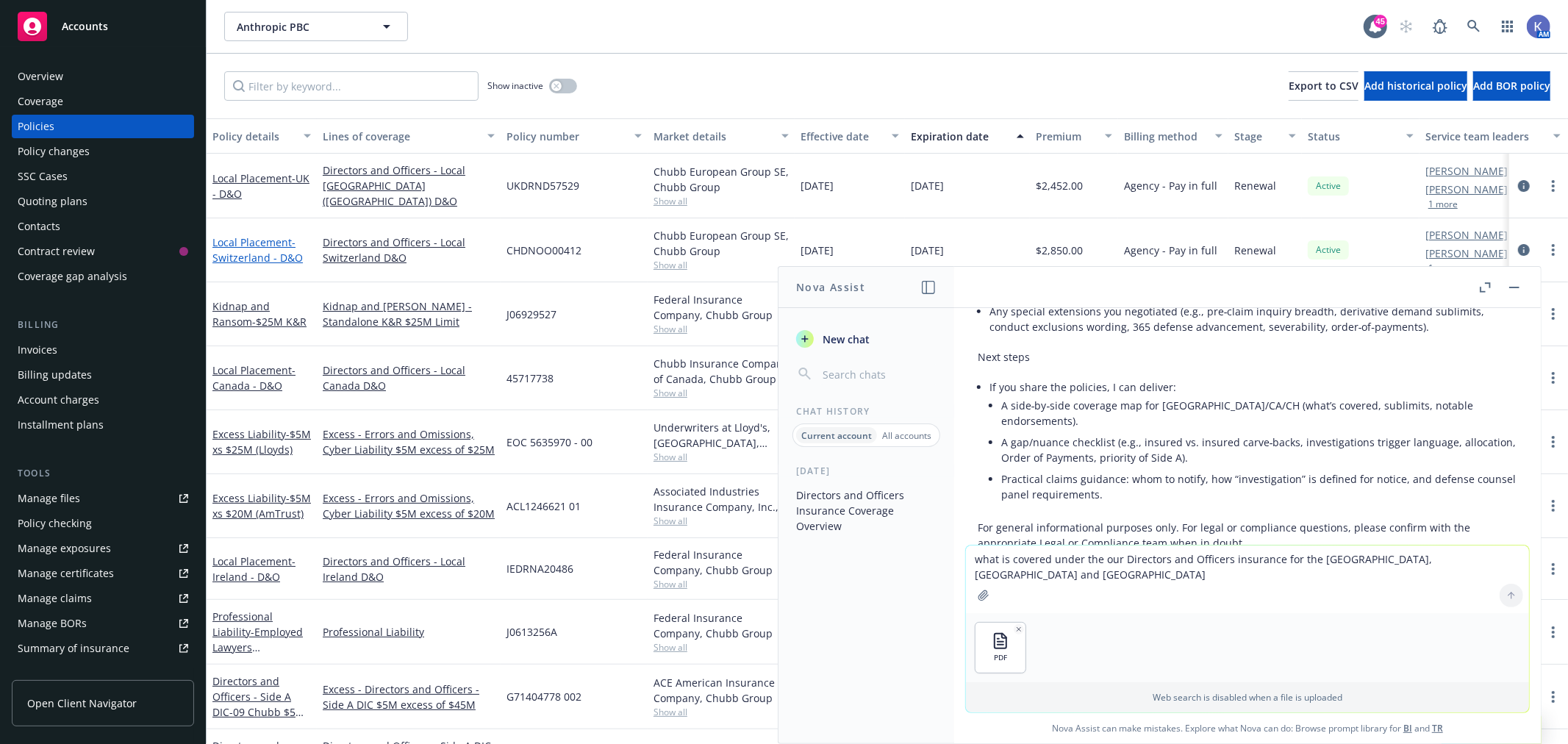
click at [260, 249] on span "- [GEOGRAPHIC_DATA] - D&O" at bounding box center [257, 250] width 90 height 29
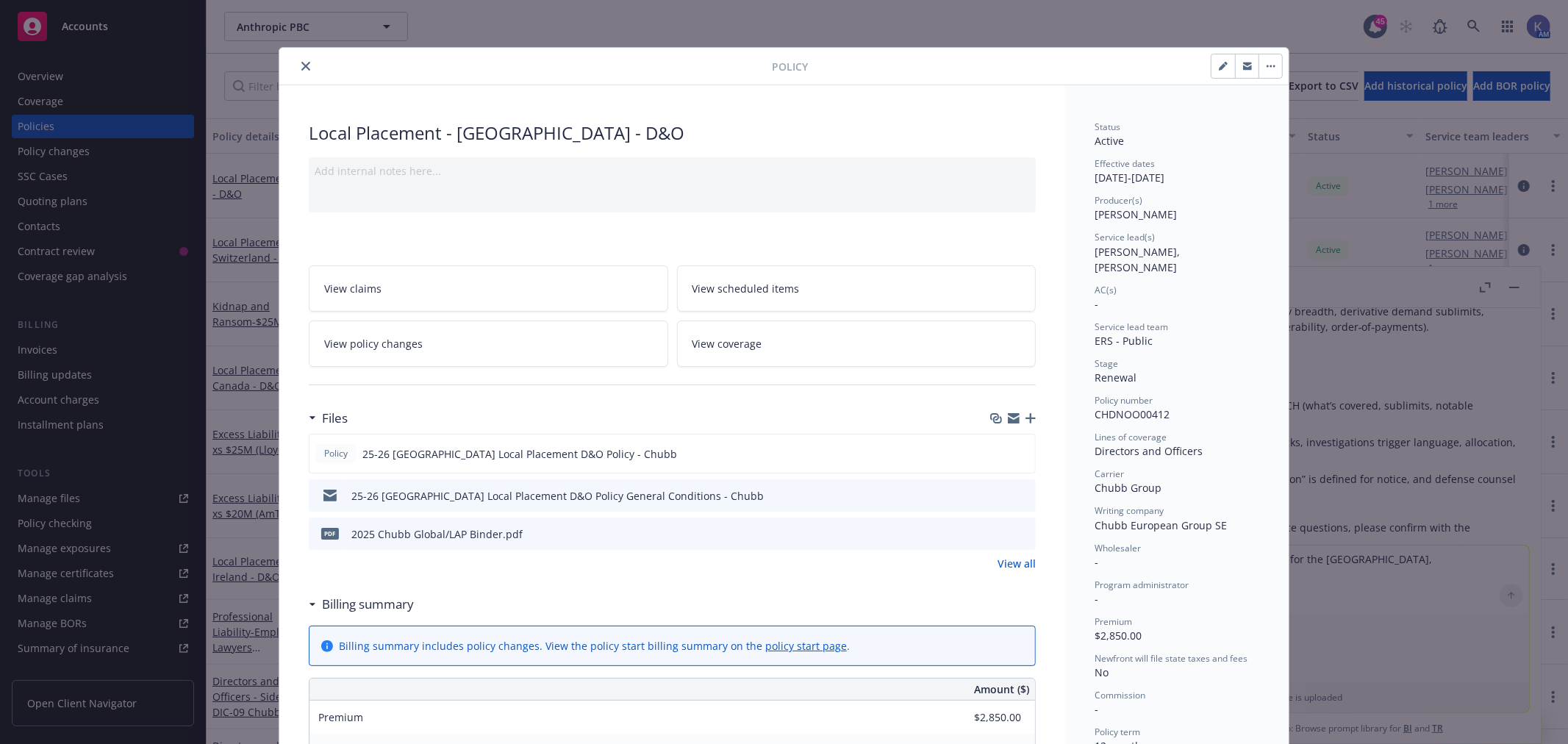
scroll to position [44, 0]
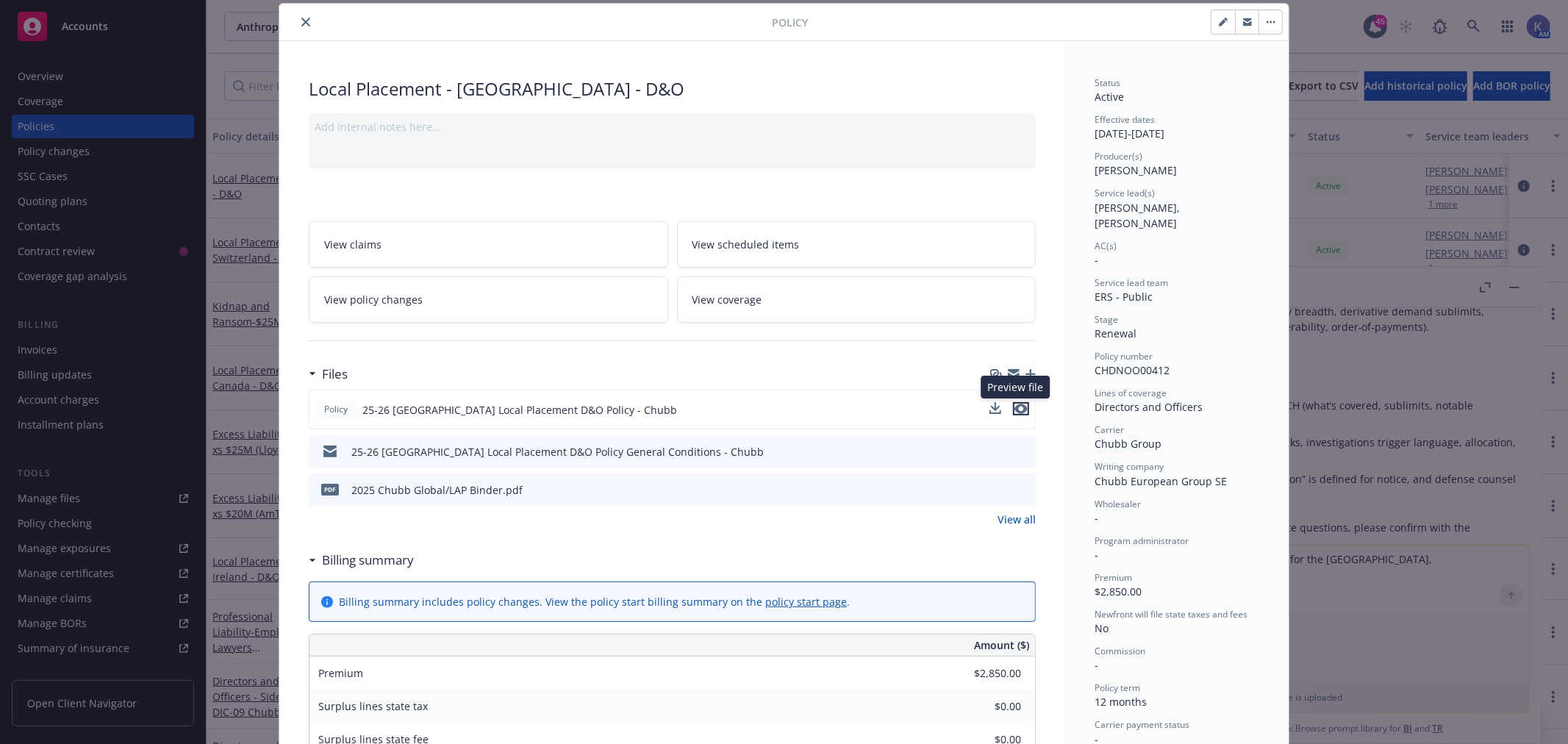
click at [1014, 406] on icon "preview file" at bounding box center [1021, 409] width 13 height 10
click at [993, 405] on icon "download file" at bounding box center [997, 409] width 12 height 12
click at [1114, 33] on div at bounding box center [1045, 22] width 475 height 25
click at [302, 22] on icon "close" at bounding box center [305, 22] width 9 height 9
click at [301, 21] on icon "close" at bounding box center [305, 22] width 9 height 9
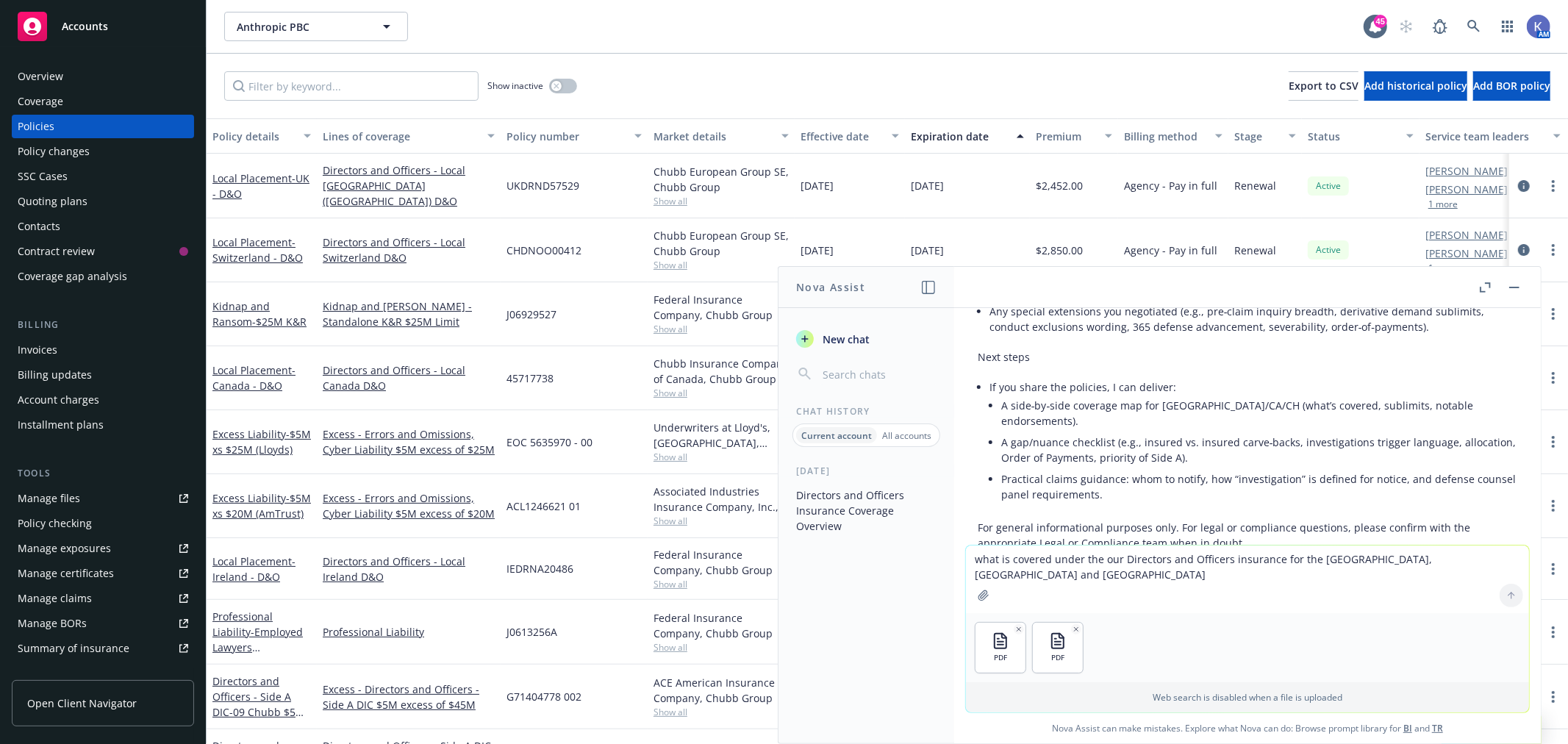
click at [1503, 592] on div at bounding box center [1511, 596] width 36 height 36
click at [1318, 698] on p "Web search is disabled when a file is uploaded" at bounding box center [1247, 697] width 546 height 12
click at [1502, 594] on div at bounding box center [1511, 596] width 36 height 36
click at [1097, 560] on textarea "what is covered under the our Directors and Officers insurance for the [GEOGRAP…" at bounding box center [1247, 580] width 563 height 68
click at [230, 175] on link "Local Placement - [GEOGRAPHIC_DATA] - D&O" at bounding box center [260, 186] width 97 height 29
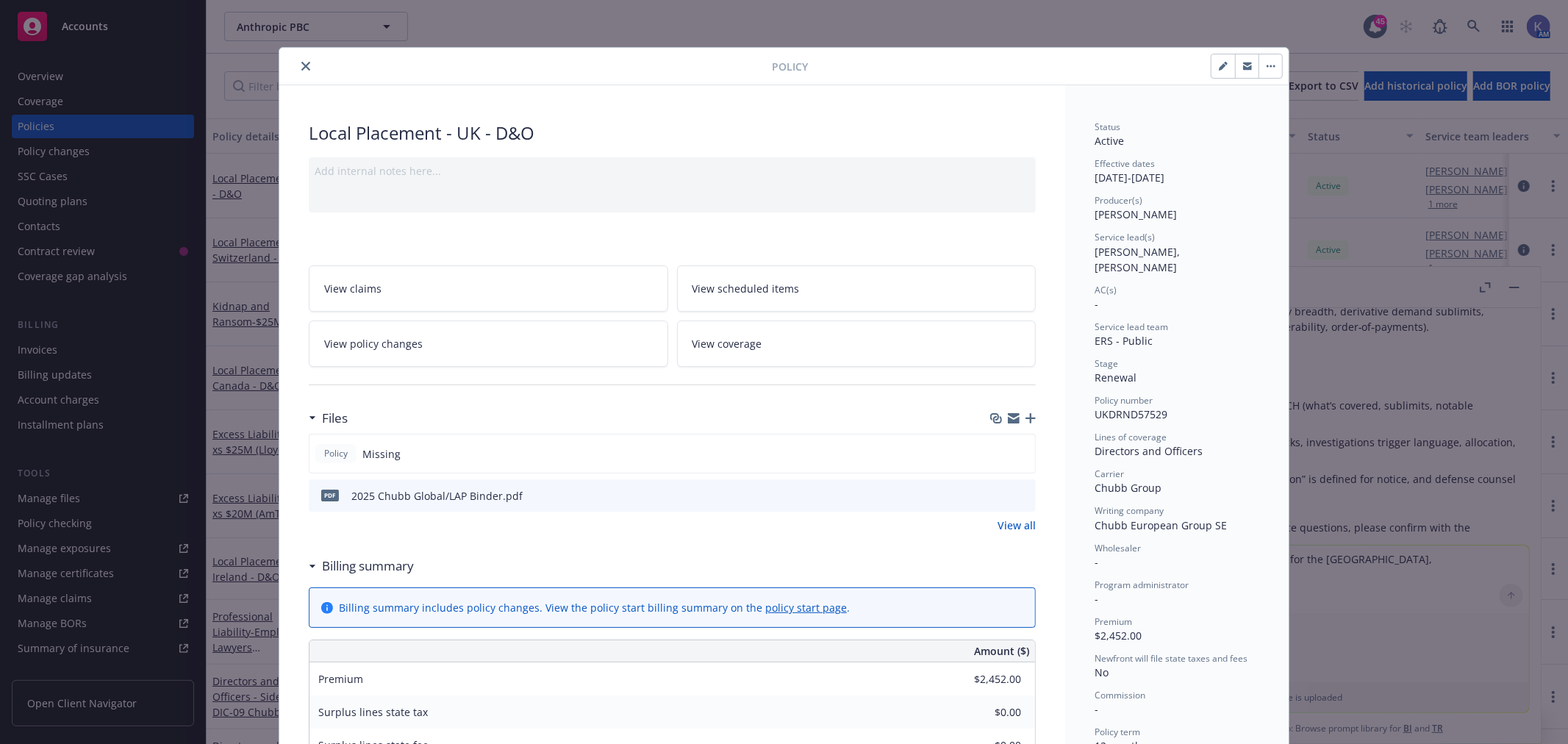
scroll to position [44, 0]
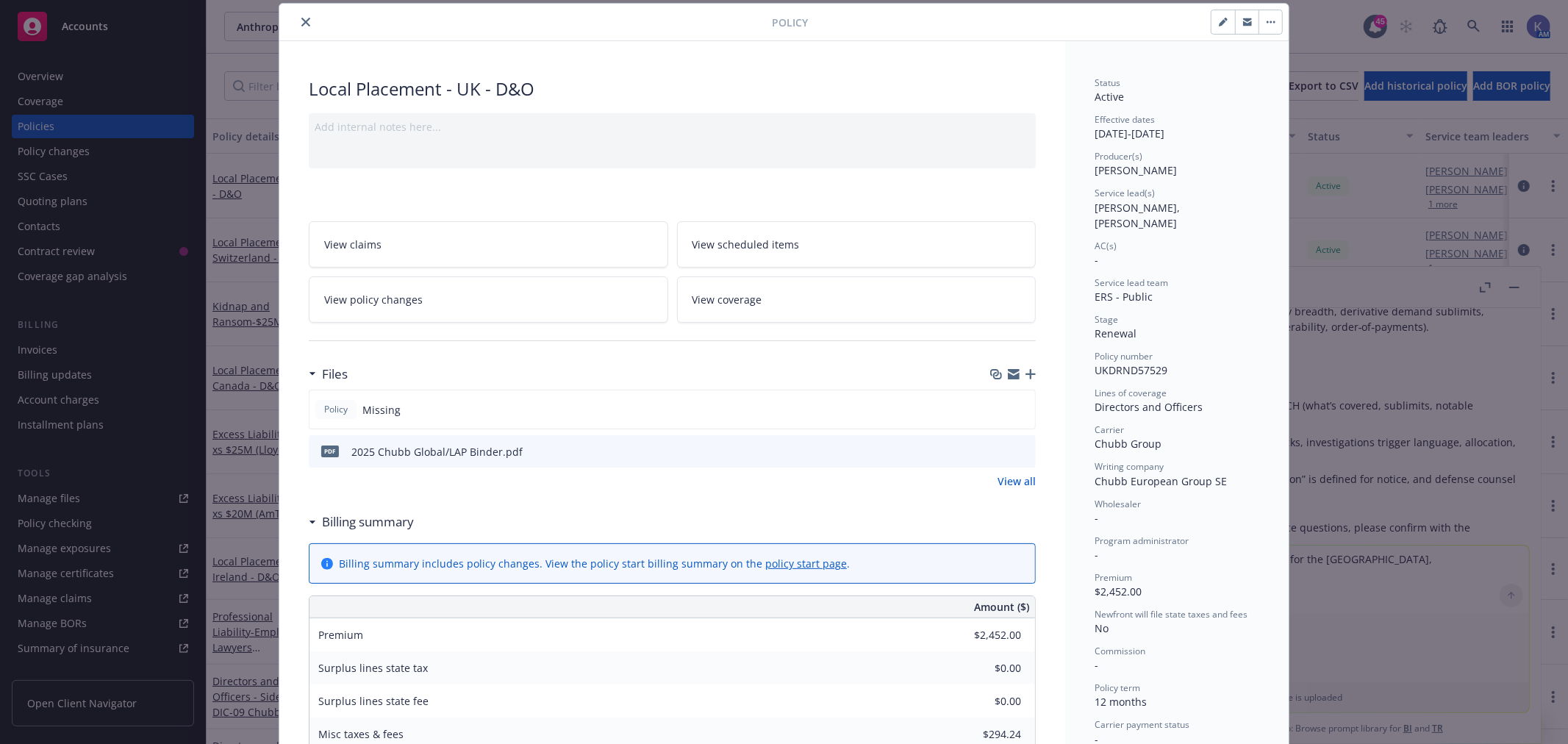
click at [993, 450] on icon "download file" at bounding box center [998, 450] width 12 height 12
click at [303, 21] on button "close" at bounding box center [305, 22] width 17 height 17
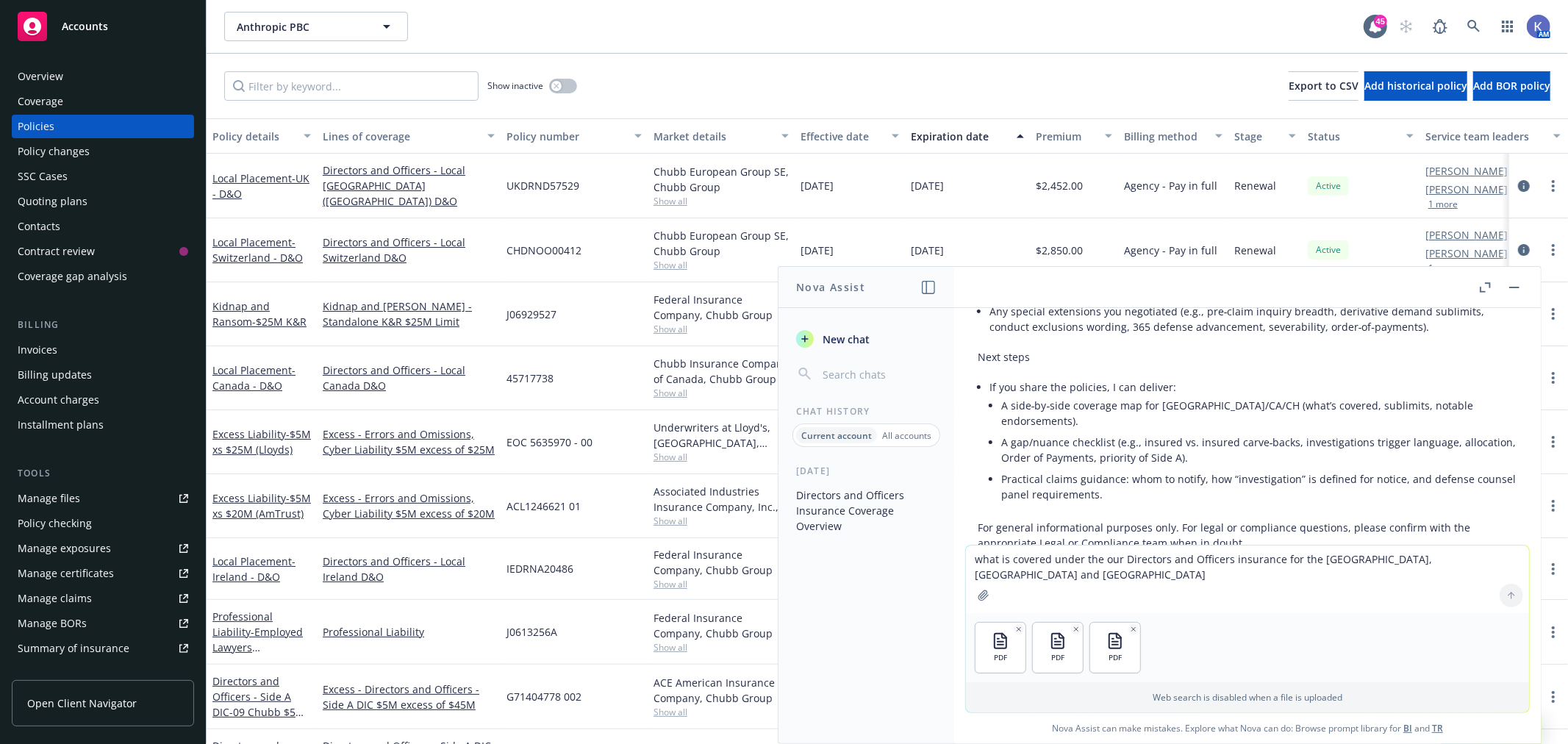
click at [1098, 562] on textarea "what is covered under the our Directors and Officers insurance for the [GEOGRAP…" at bounding box center [1247, 580] width 563 height 68
type textarea "See attached"
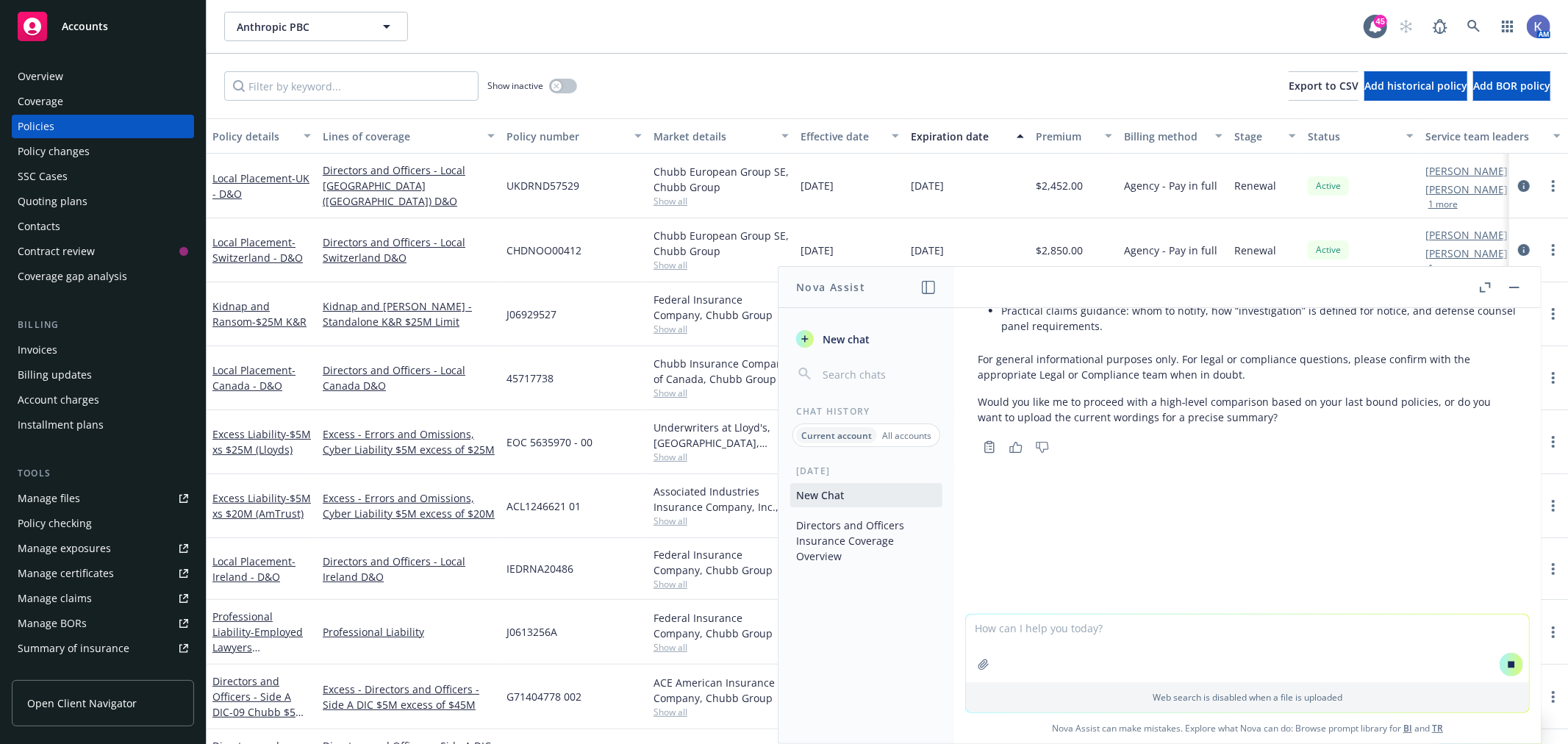
scroll to position [1407, 0]
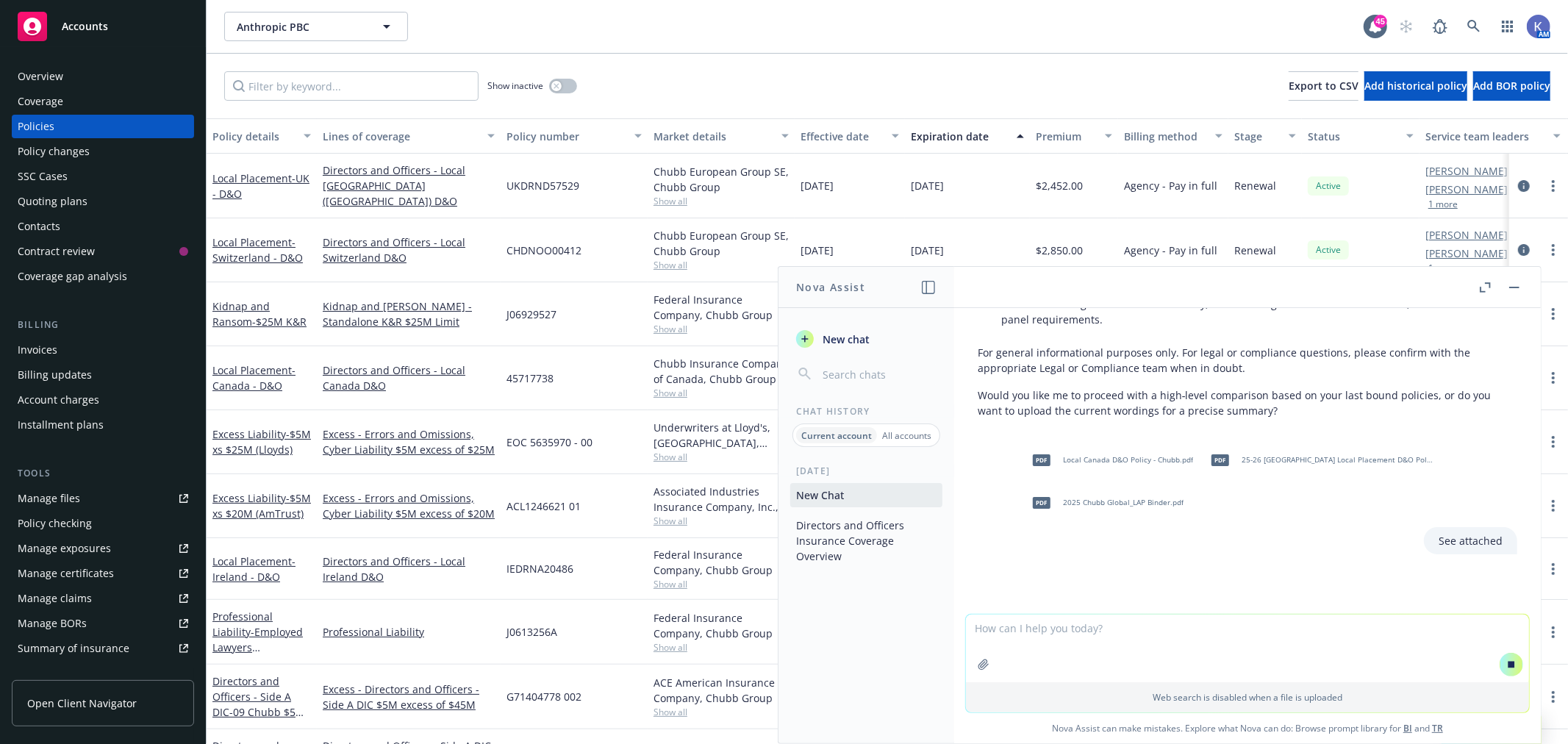
click at [1059, 633] on textarea at bounding box center [1247, 649] width 563 height 68
click at [1009, 626] on textarea "high leve please" at bounding box center [1247, 647] width 563 height 69
click at [1121, 633] on textarea "high level please" at bounding box center [1247, 647] width 563 height 69
click at [1284, 627] on textarea "high level please" at bounding box center [1247, 647] width 563 height 69
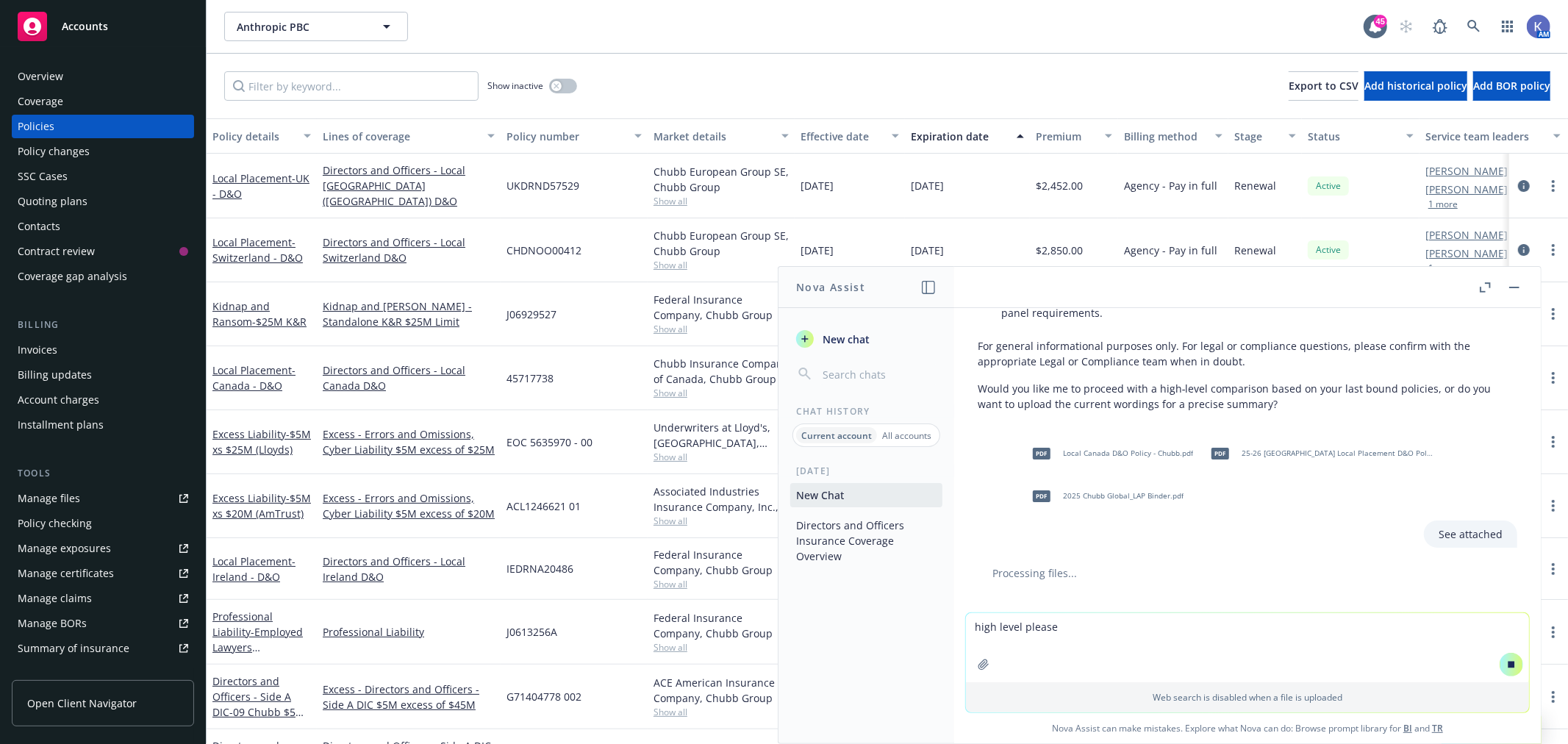
type textarea "high level please"
click at [1118, 622] on div at bounding box center [1247, 630] width 563 height 17
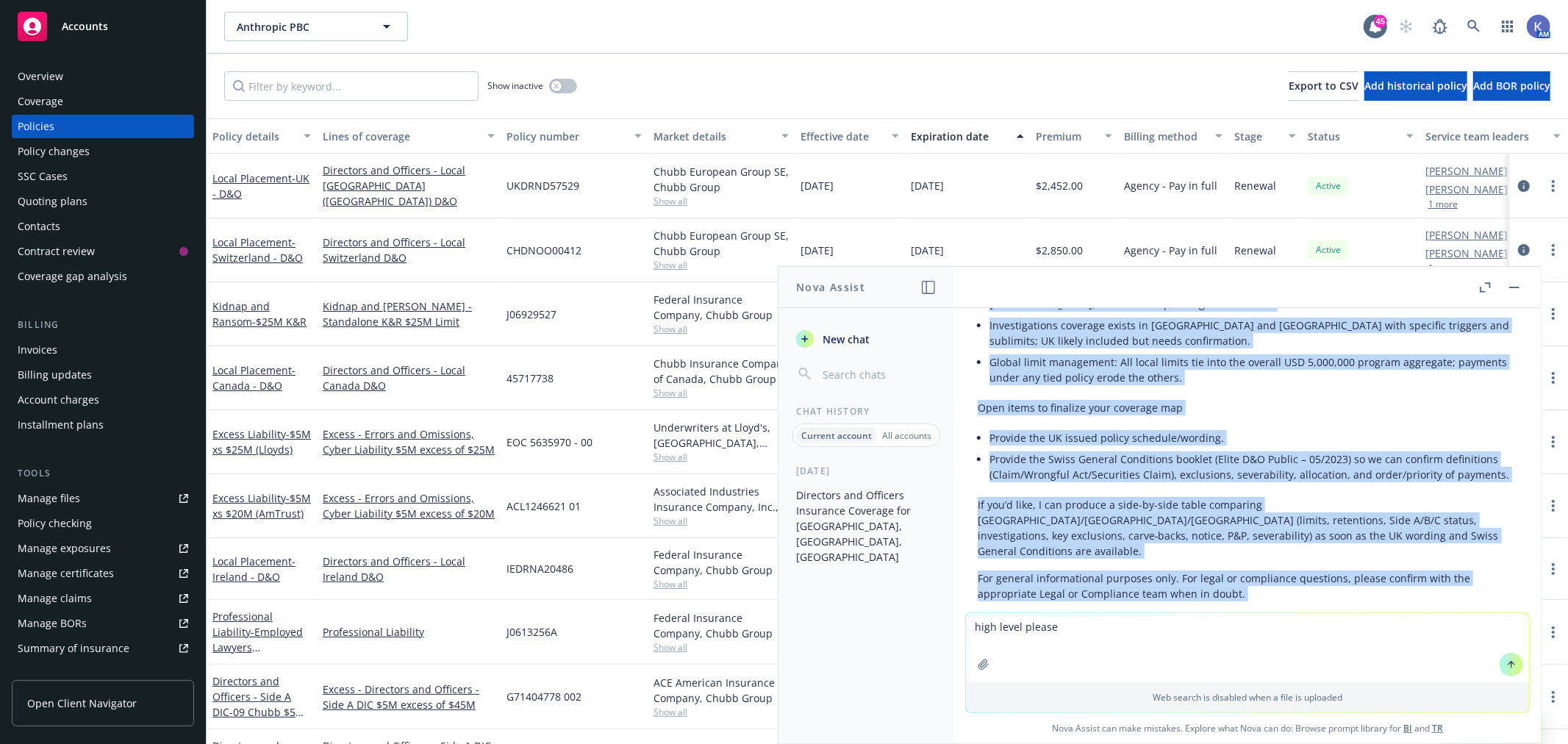
scroll to position [3398, 0]
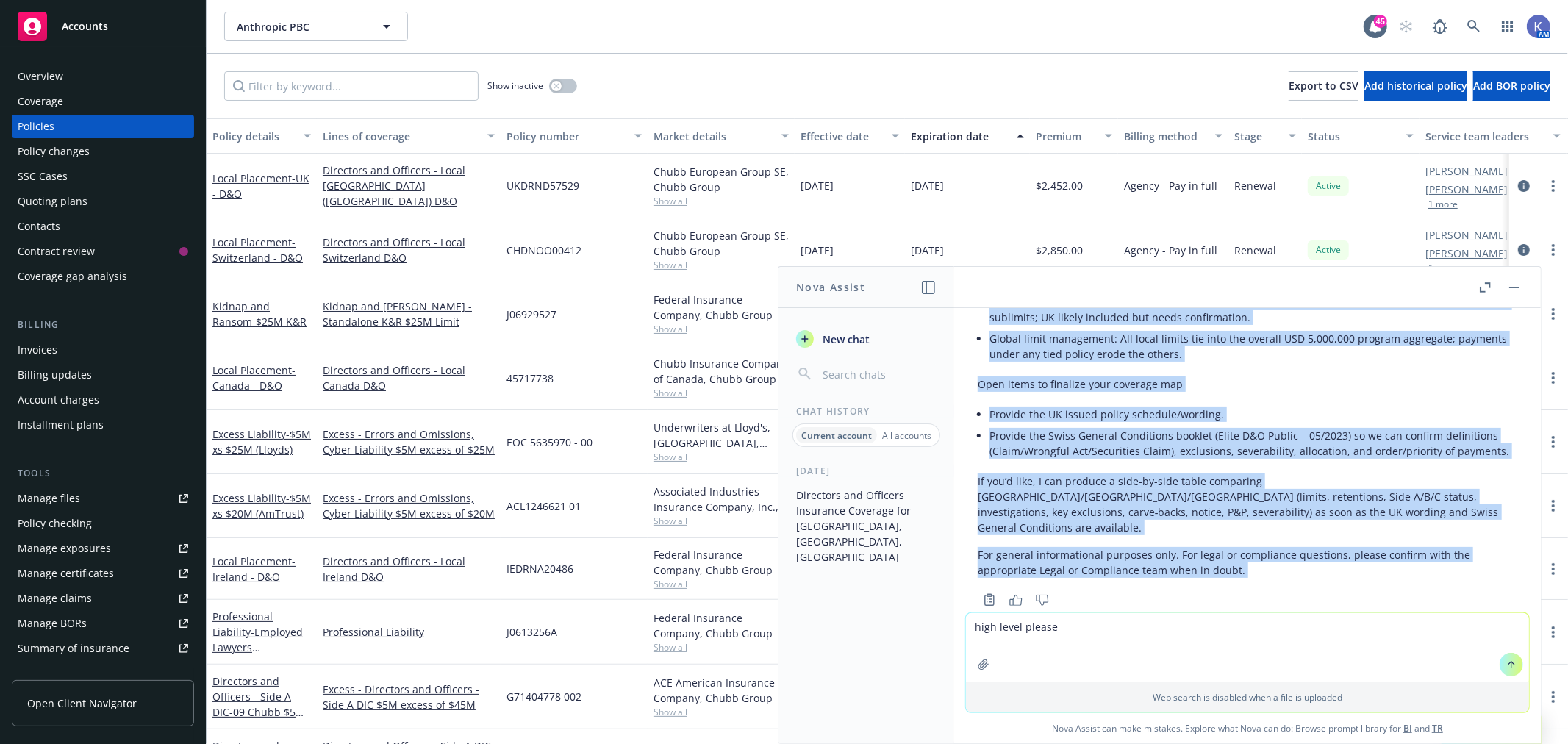
drag, startPoint x: 974, startPoint y: 391, endPoint x: 1115, endPoint y: 620, distance: 268.9
click at [1115, 620] on div "what is covered under the our Directors and Officers insurance for the [GEOGRAP…" at bounding box center [1246, 525] width 586 height 435
copy div "Loremipsu: DO sitame cons adipi elitsedd Eiusm temporin utl ET, Dolore, Magnaal…"
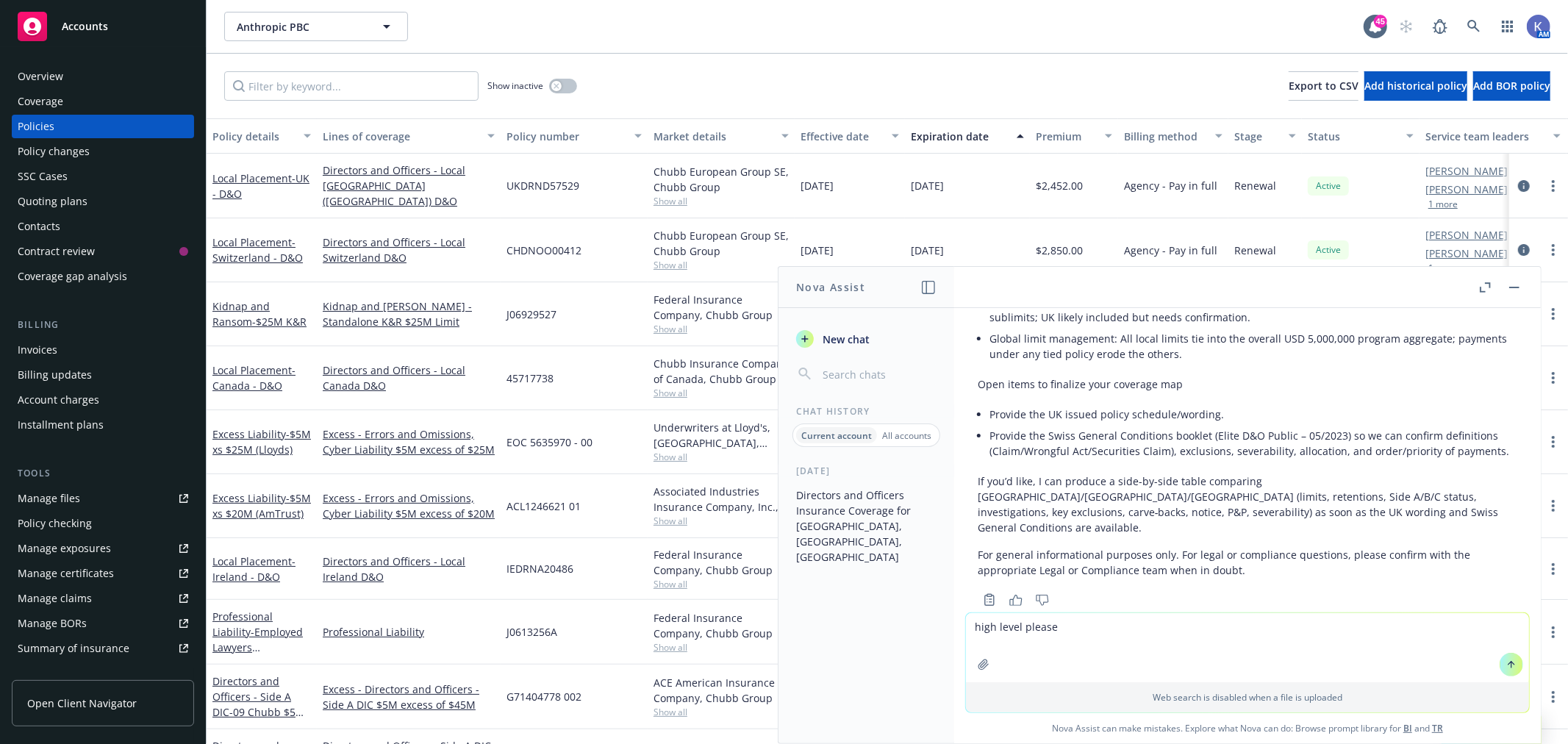
click at [849, 22] on div "Anthropic PBC Anthropic PBC" at bounding box center [794, 26] width 1139 height 29
